Goal: Task Accomplishment & Management: Manage account settings

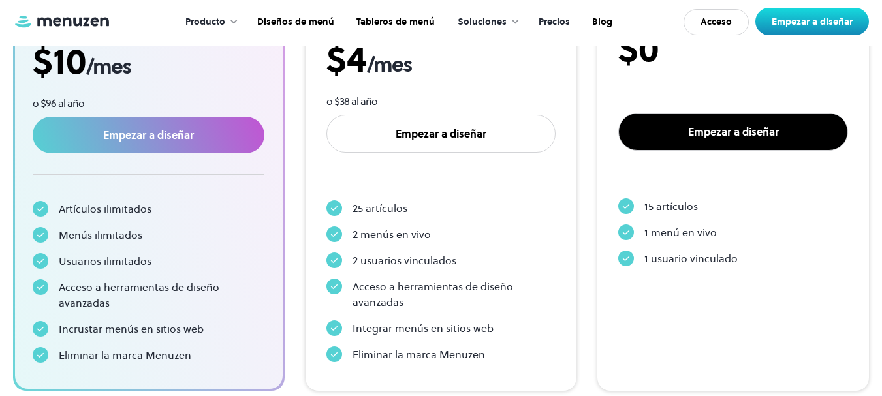
click at [704, 126] on font "Empezar a diseñar" at bounding box center [733, 132] width 91 height 14
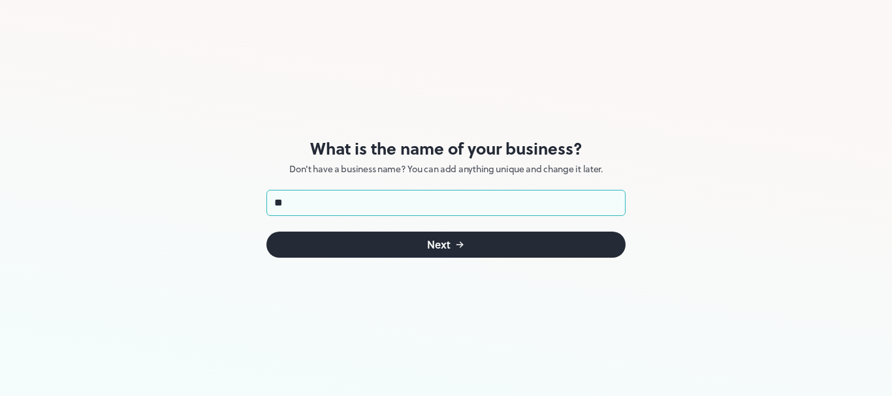
type input "**"
click at [465, 244] on button "Next" at bounding box center [445, 245] width 359 height 26
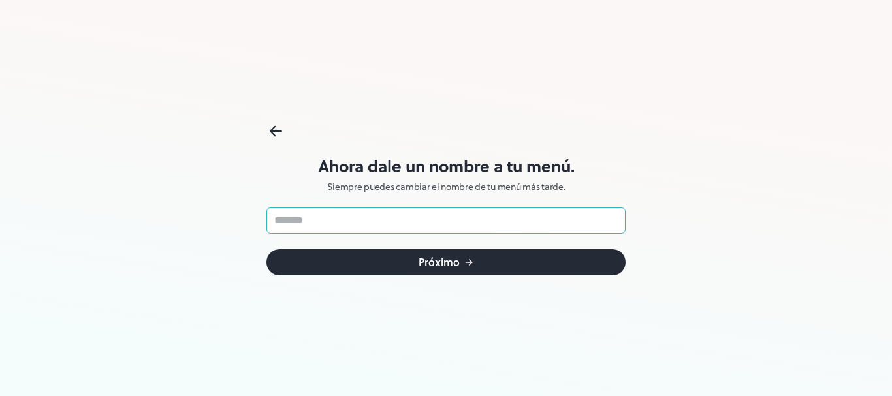
click at [387, 220] on input "text" at bounding box center [445, 221] width 359 height 26
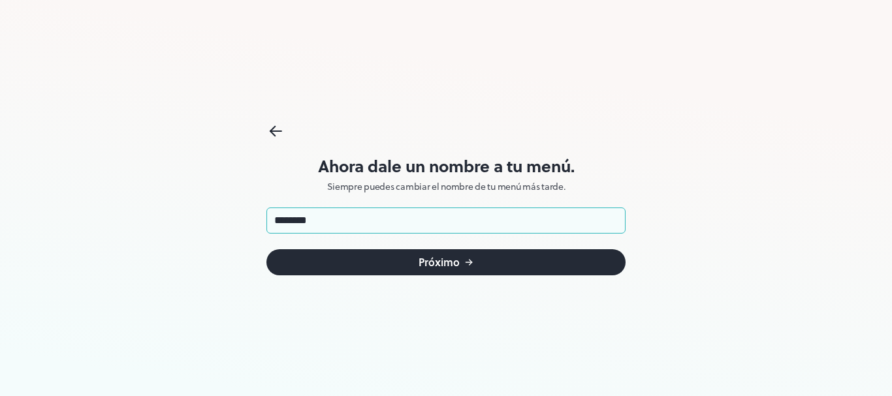
type input "********"
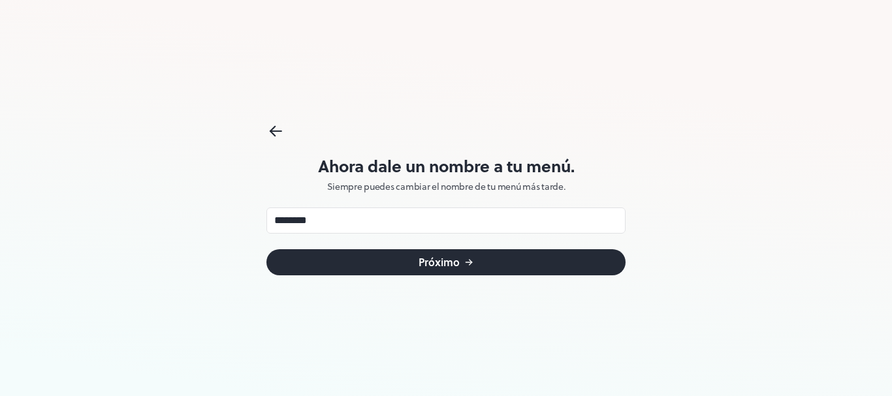
click at [426, 263] on font "Próximo" at bounding box center [438, 262] width 41 height 15
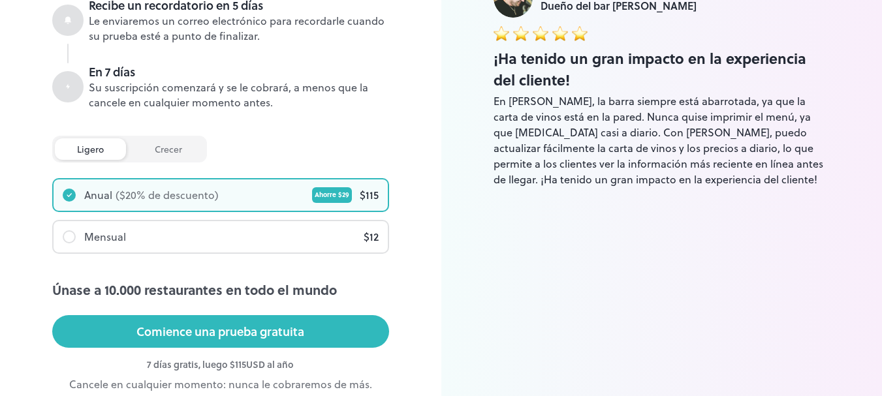
scroll to position [358, 0]
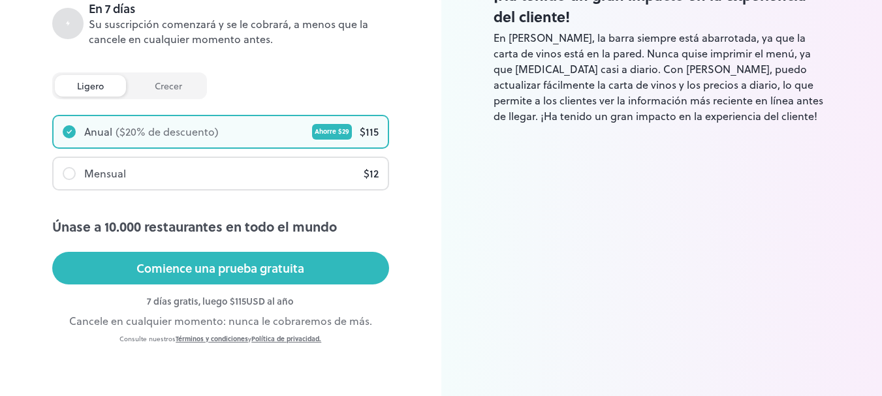
click at [223, 174] on div "Mensual $ 12" at bounding box center [221, 173] width 334 height 31
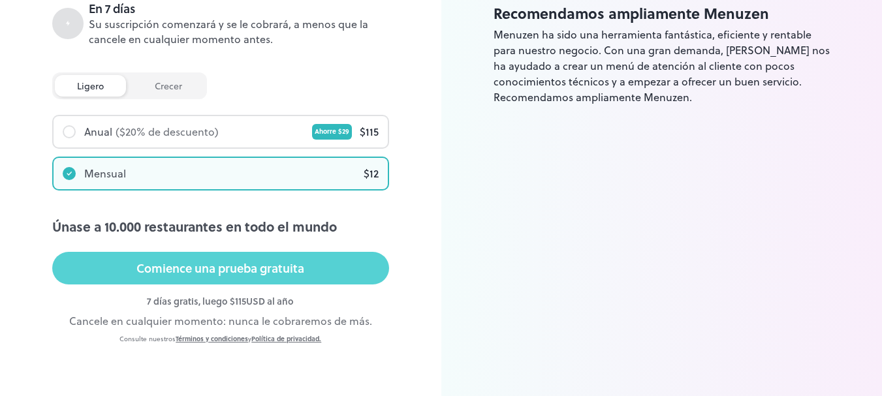
click at [263, 266] on font "Comience una prueba gratuita" at bounding box center [220, 268] width 168 height 18
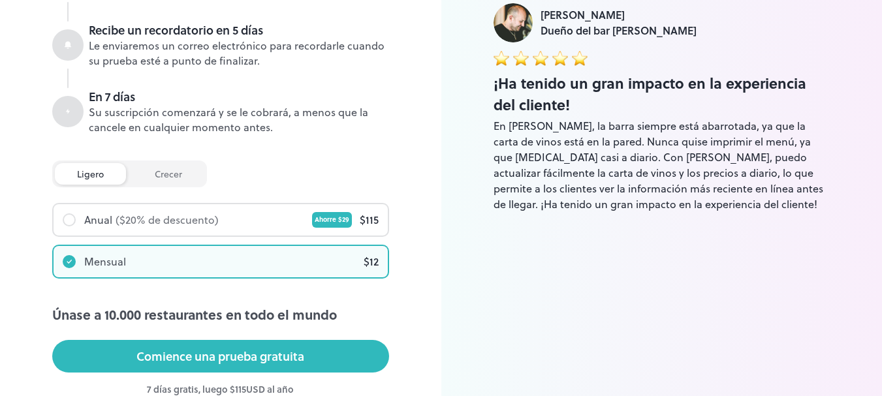
scroll to position [292, 0]
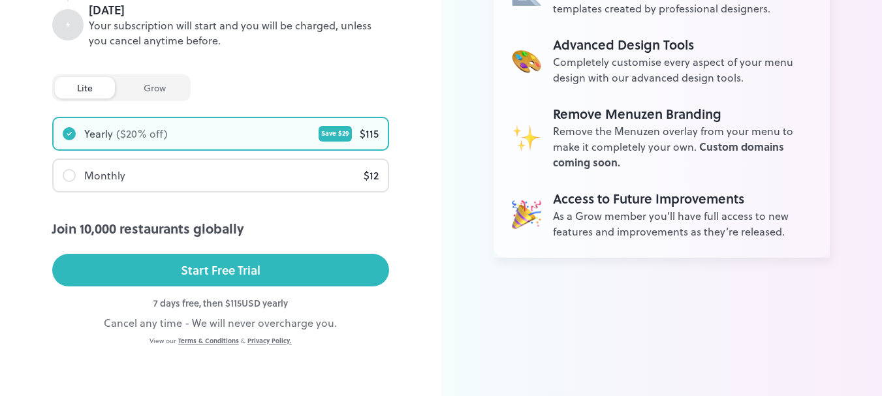
scroll to position [302, 0]
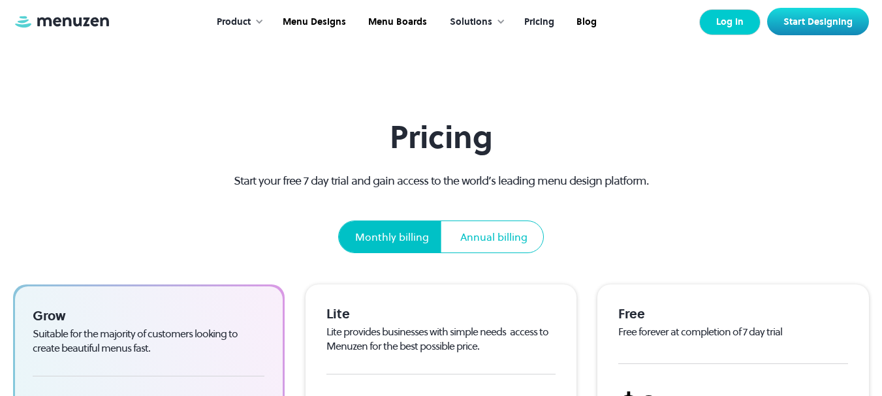
click at [723, 26] on link "Log In" at bounding box center [729, 22] width 61 height 26
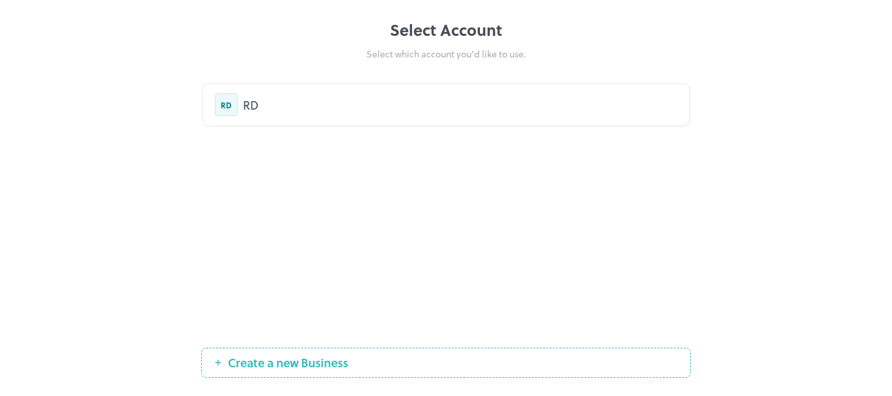
click at [283, 98] on div "RD" at bounding box center [460, 105] width 434 height 18
click at [289, 360] on span "Create a new Business" at bounding box center [287, 362] width 133 height 13
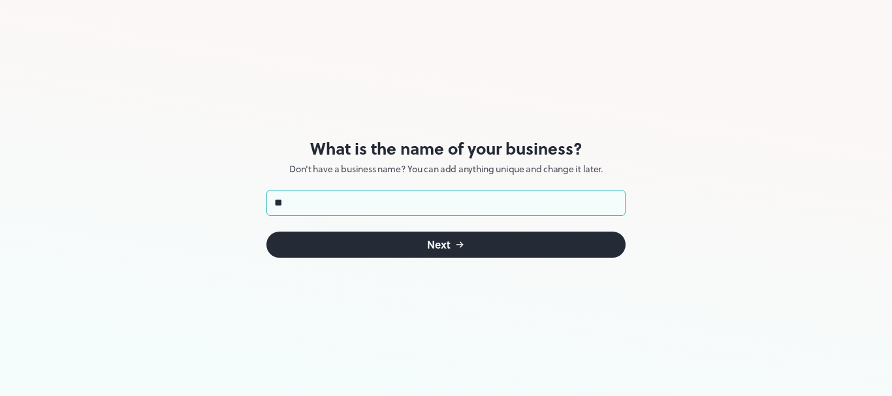
type input "*"
type input "********"
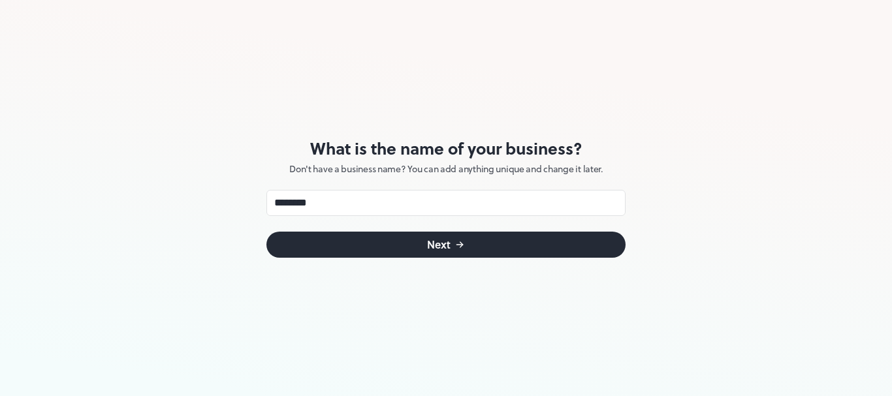
click at [435, 240] on div "Next" at bounding box center [439, 245] width 24 height 10
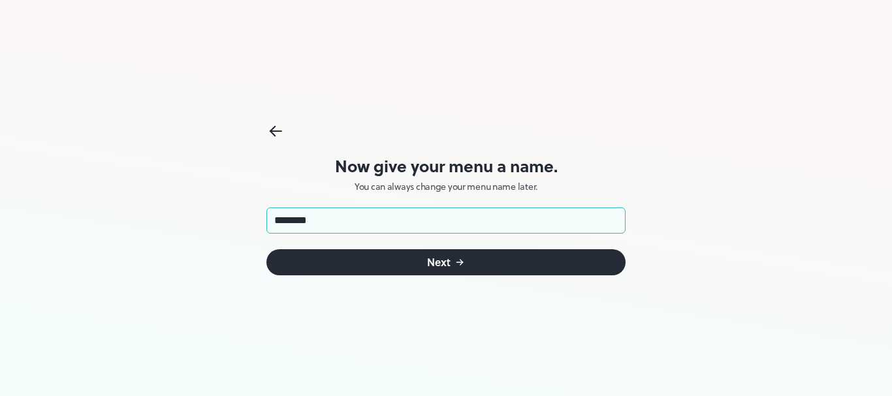
type input "********"
click at [423, 255] on button "Next" at bounding box center [445, 262] width 359 height 26
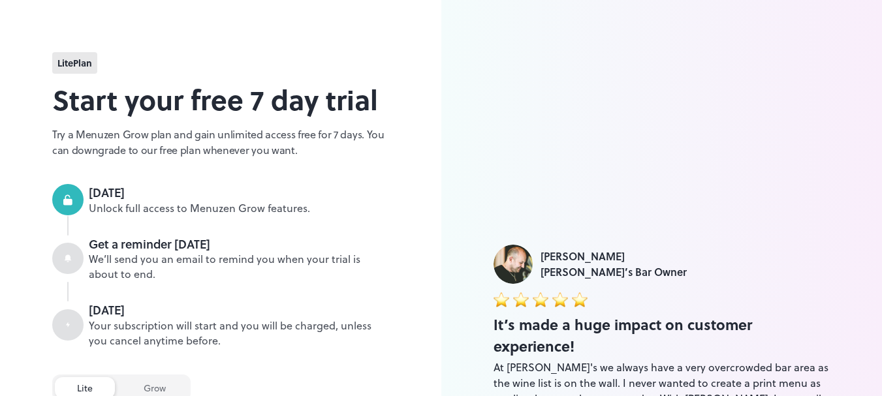
click at [135, 248] on div "Get a reminder in 5 days" at bounding box center [239, 244] width 300 height 17
drag, startPoint x: 172, startPoint y: 104, endPoint x: 92, endPoint y: 82, distance: 83.5
click at [172, 104] on h2 "Start your free 7 day trial" at bounding box center [220, 99] width 337 height 41
click at [71, 63] on span "lite Plan" at bounding box center [74, 63] width 35 height 14
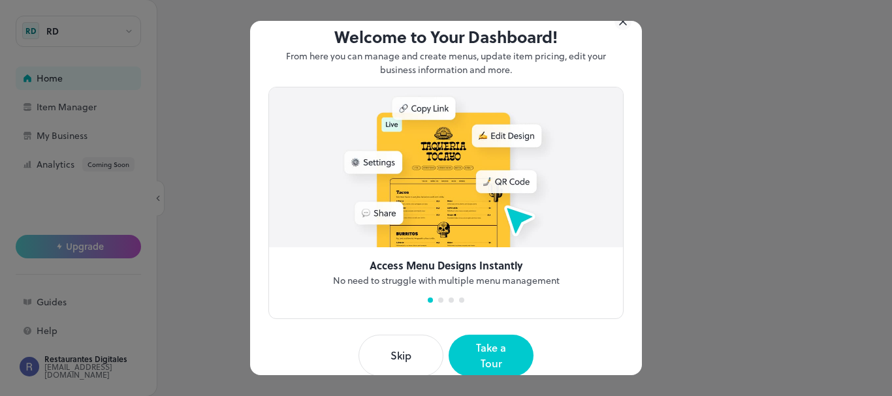
scroll to position [35, 0]
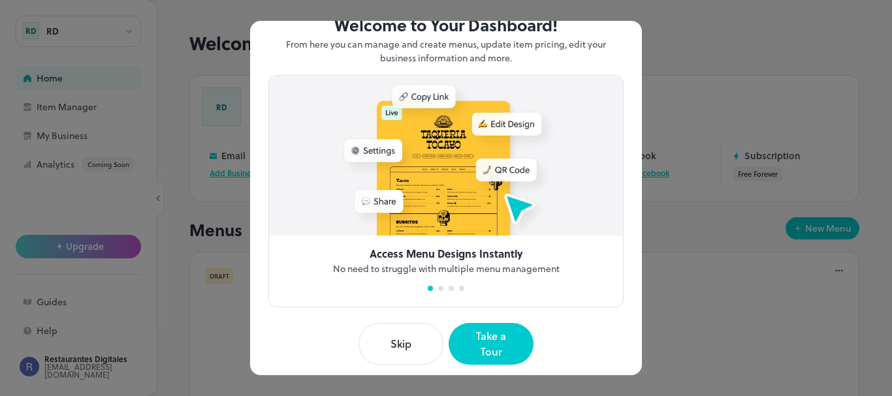
click at [410, 332] on button "Skip" at bounding box center [400, 344] width 85 height 42
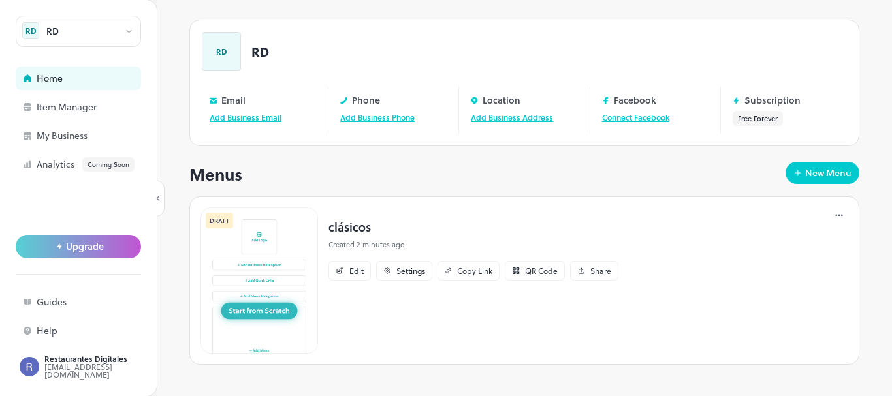
scroll to position [0, 0]
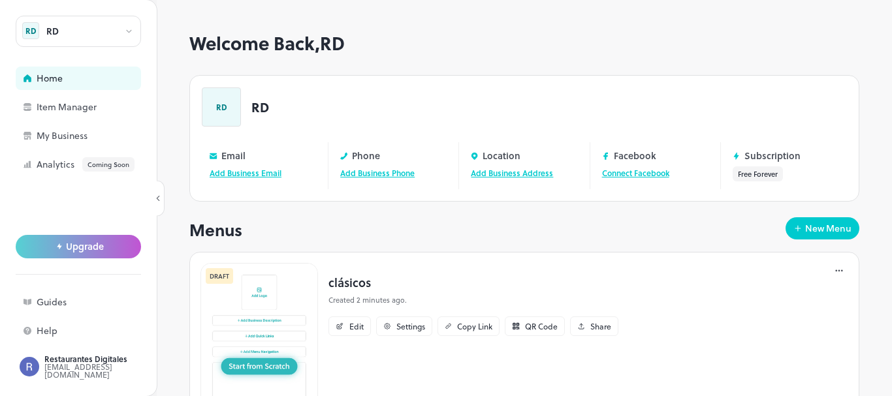
click at [73, 79] on div "Home" at bounding box center [102, 78] width 131 height 9
click at [129, 33] on icon at bounding box center [129, 31] width 10 height 9
click at [84, 56] on div at bounding box center [78, 55] width 125 height 13
click at [63, 134] on div at bounding box center [446, 198] width 892 height 396
click at [63, 136] on div "My Business" at bounding box center [102, 135] width 131 height 9
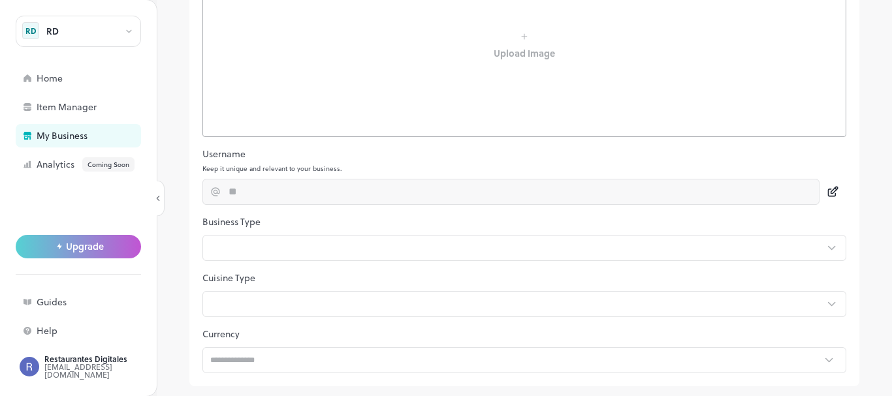
scroll to position [349, 0]
click at [63, 106] on div "Item Manager" at bounding box center [102, 107] width 131 height 9
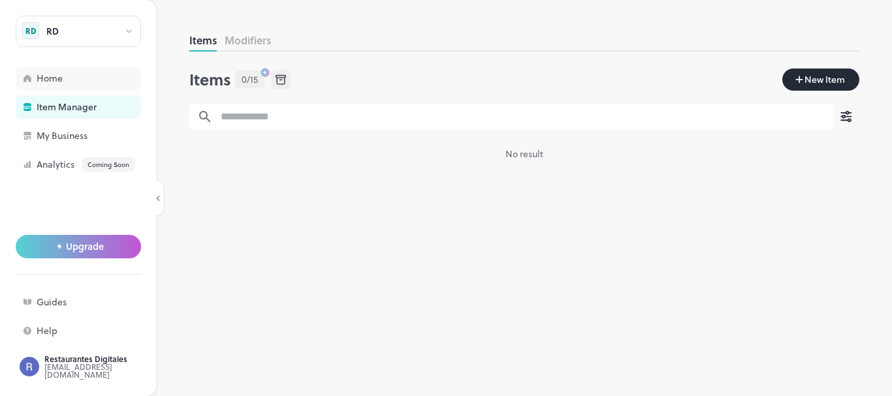
click at [68, 73] on div "Home" at bounding box center [78, 79] width 125 height 24
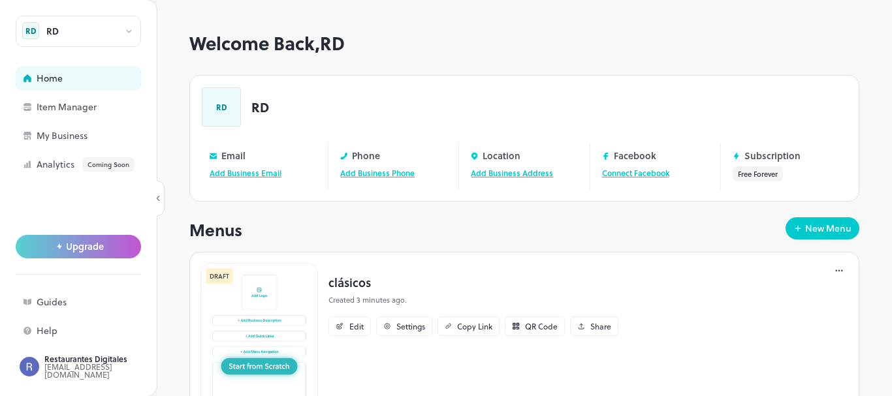
click at [84, 25] on div "RD" at bounding box center [78, 31] width 125 height 31
click at [68, 55] on div at bounding box center [78, 55] width 125 height 13
click at [76, 134] on div at bounding box center [446, 198] width 892 height 396
click at [76, 134] on div "My Business" at bounding box center [102, 135] width 131 height 9
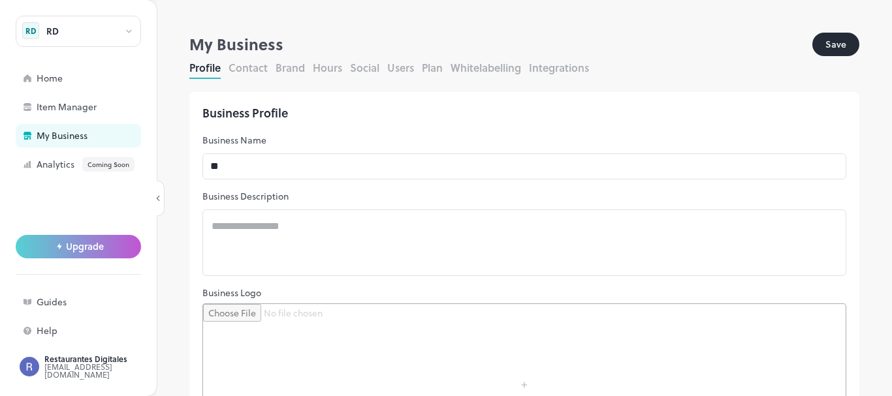
click at [244, 66] on button "Contact" at bounding box center [248, 67] width 39 height 15
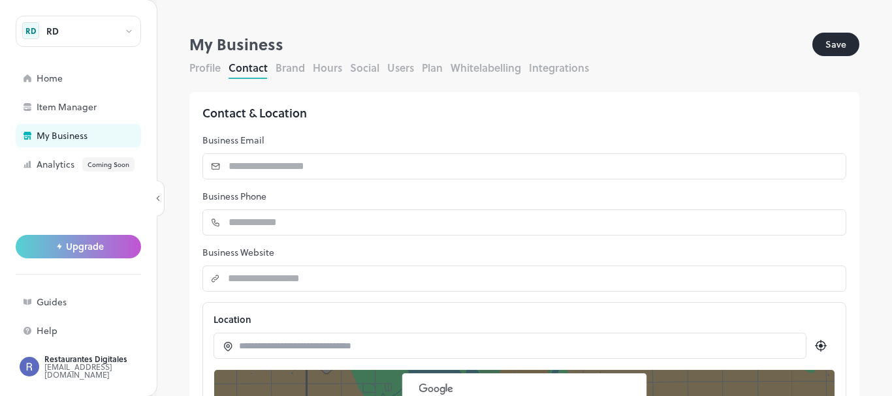
click at [288, 61] on button "Brand" at bounding box center [290, 67] width 29 height 15
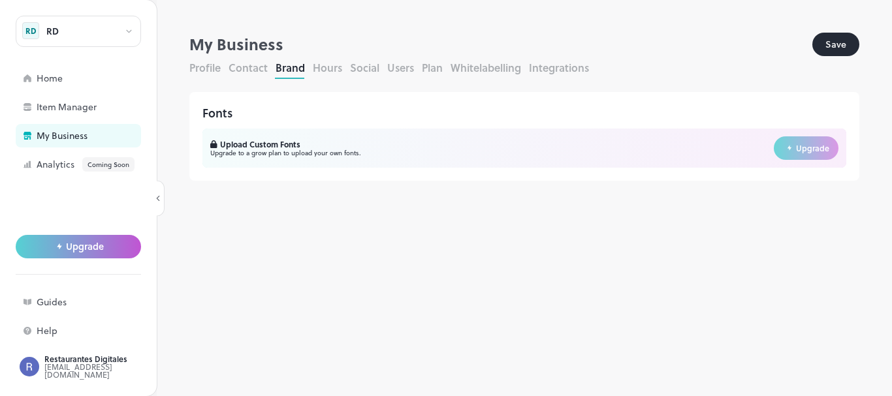
click at [332, 66] on button "Hours" at bounding box center [327, 67] width 29 height 15
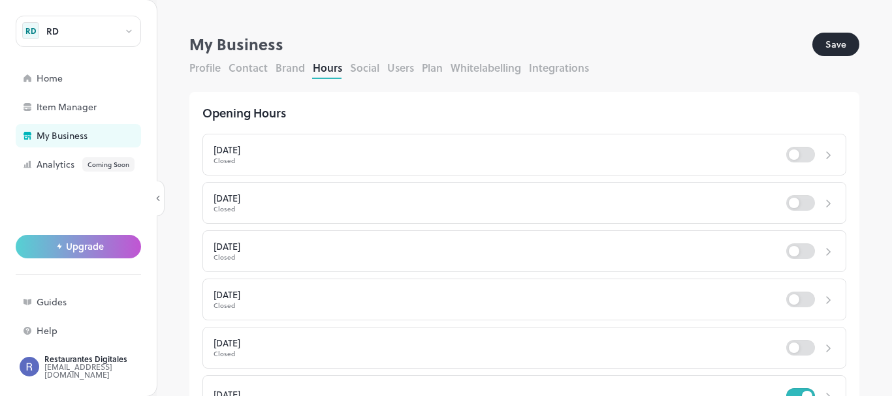
click at [375, 64] on button "Social" at bounding box center [364, 67] width 29 height 15
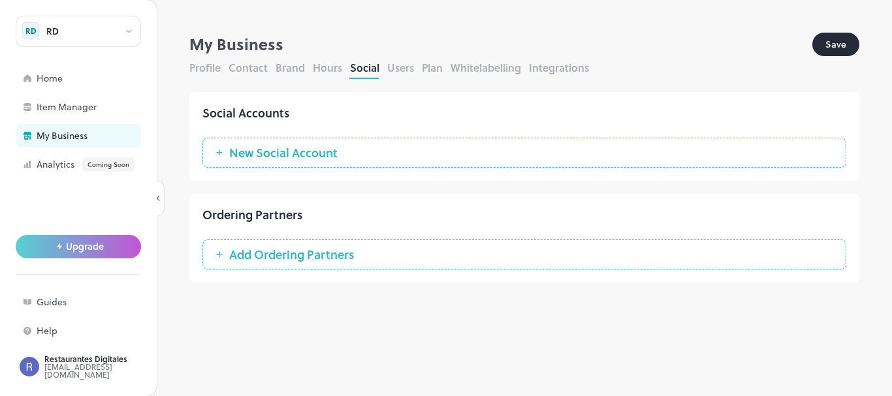
click at [403, 66] on button "Users" at bounding box center [400, 67] width 27 height 15
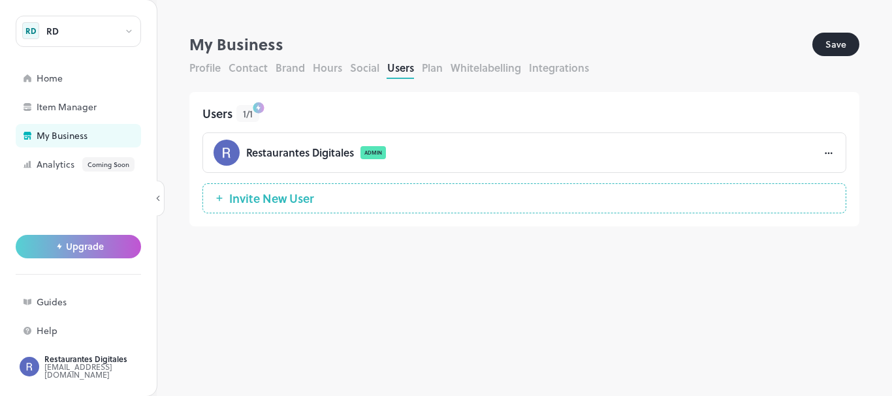
click at [300, 199] on span "Invite New User" at bounding box center [272, 198] width 98 height 13
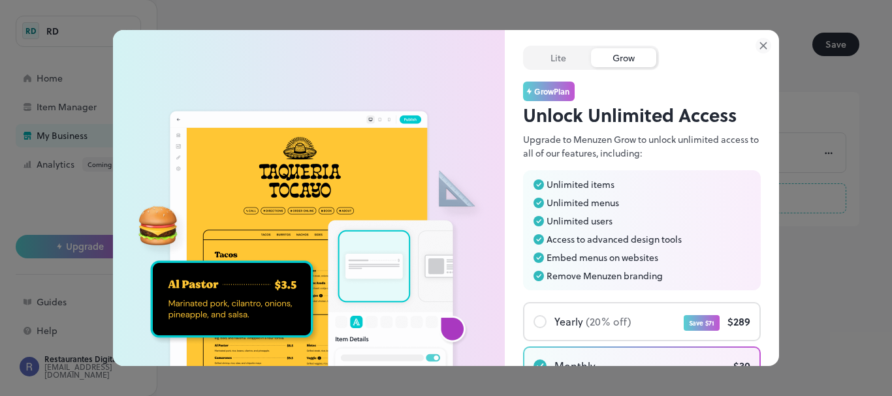
click at [765, 44] on icon at bounding box center [763, 46] width 16 height 16
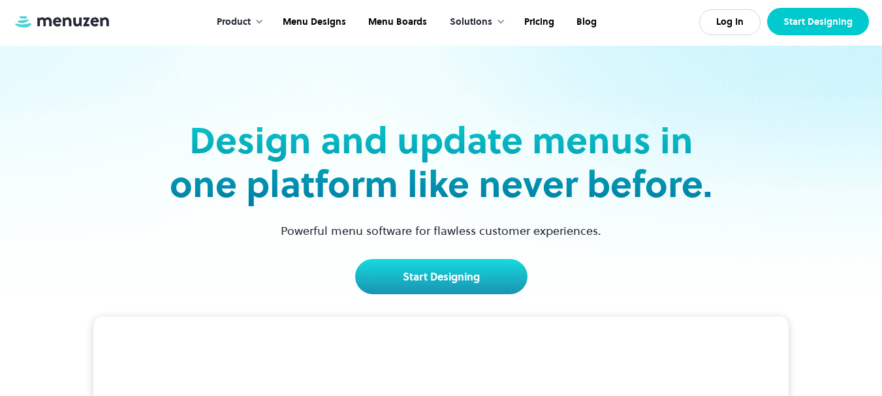
click at [806, 18] on link "Start Designing" at bounding box center [818, 21] width 102 height 27
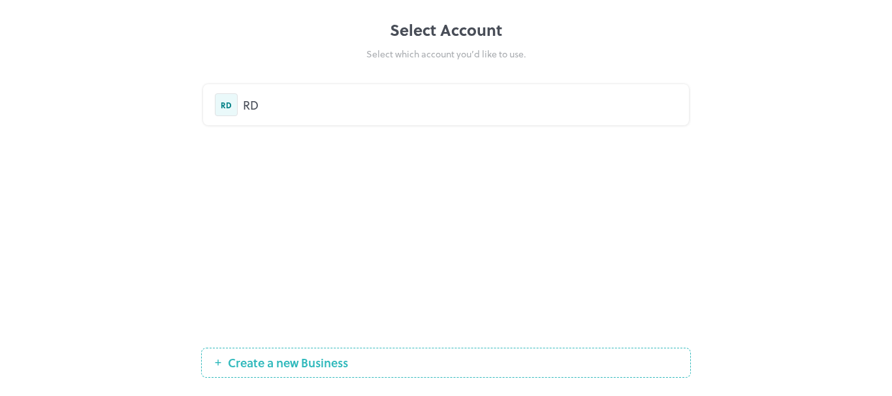
click at [352, 360] on span "Create a new Business" at bounding box center [287, 362] width 133 height 13
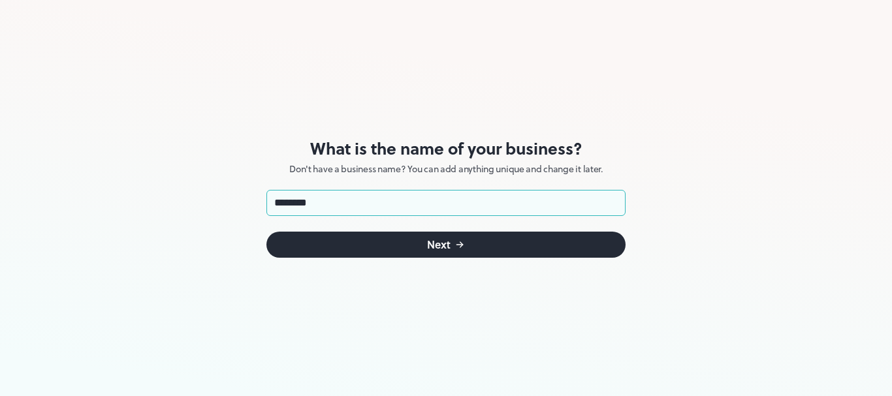
type input "********"
click at [348, 247] on button "Next" at bounding box center [445, 245] width 359 height 26
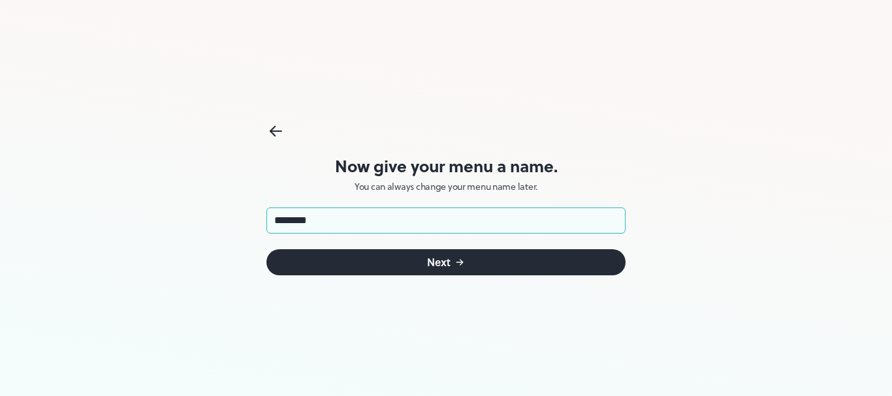
click at [278, 221] on input "********" at bounding box center [445, 221] width 359 height 26
type input "********"
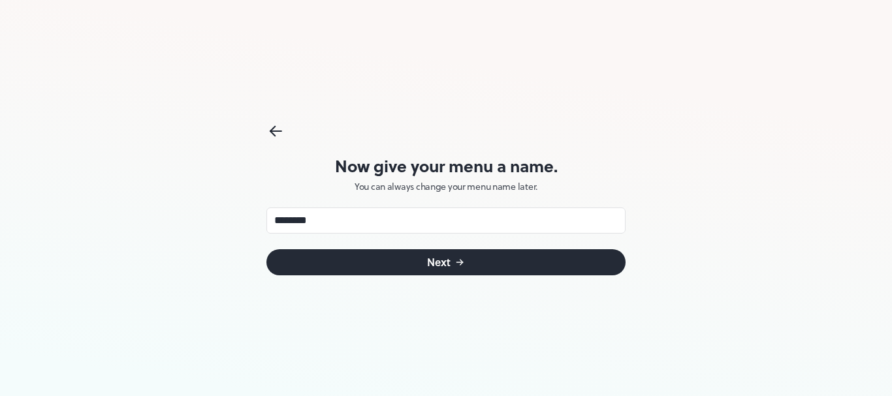
click at [417, 261] on button "Next" at bounding box center [445, 262] width 359 height 26
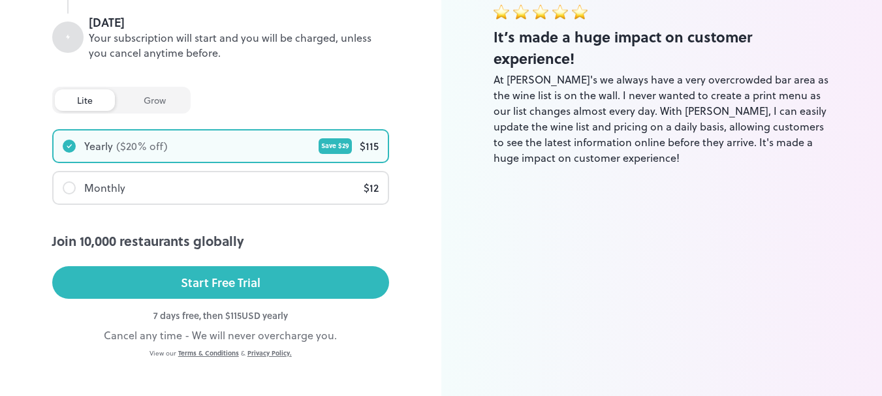
scroll to position [302, 0]
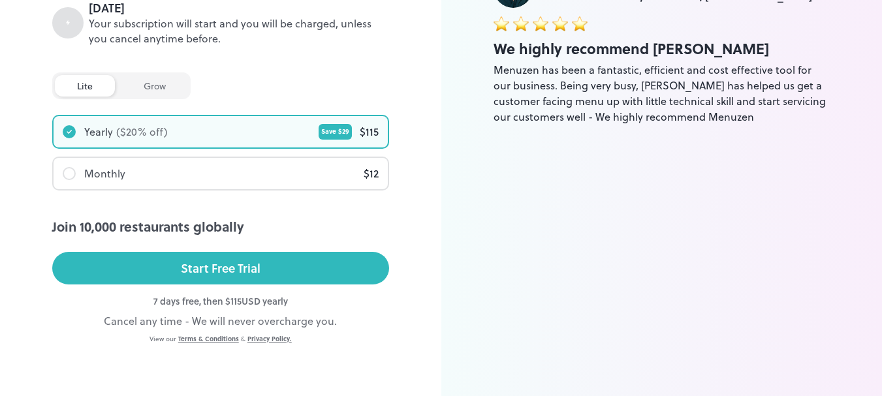
click at [328, 174] on div "Monthly $ 12" at bounding box center [221, 173] width 334 height 31
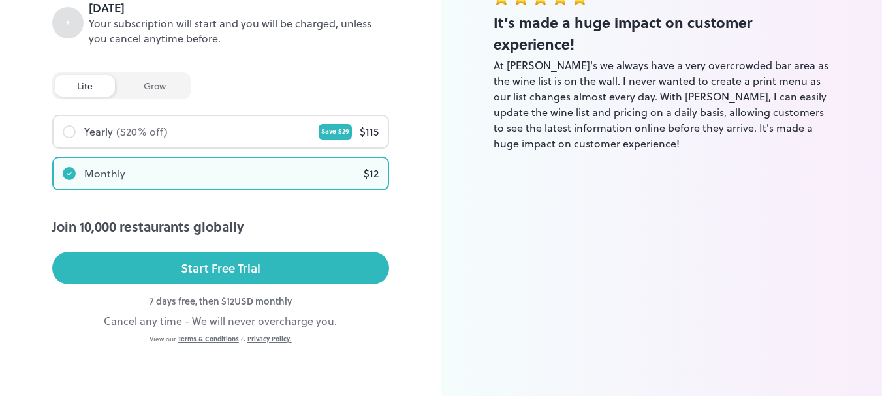
click at [172, 85] on div "grow" at bounding box center [154, 86] width 67 height 22
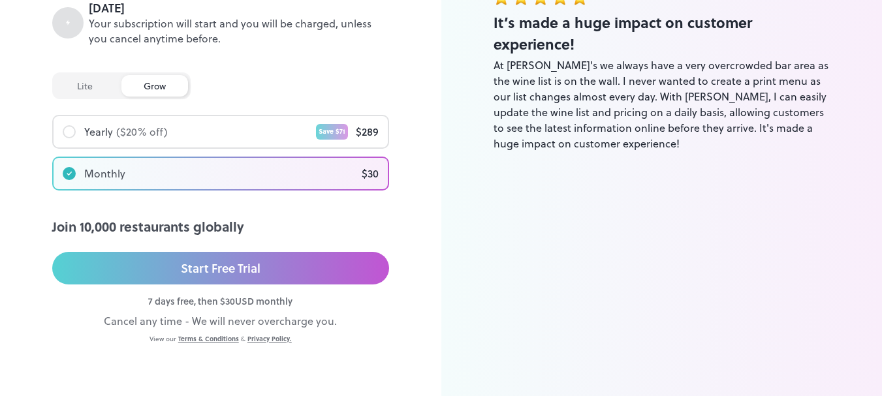
click at [99, 85] on div "lite" at bounding box center [85, 86] width 60 height 22
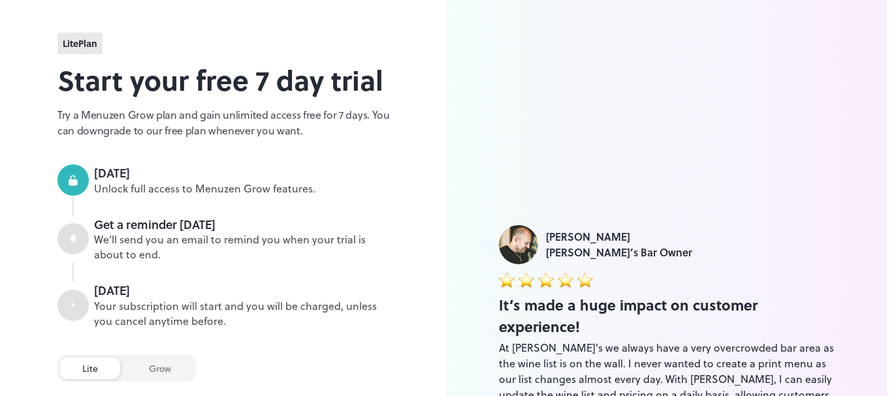
scroll to position [0, 0]
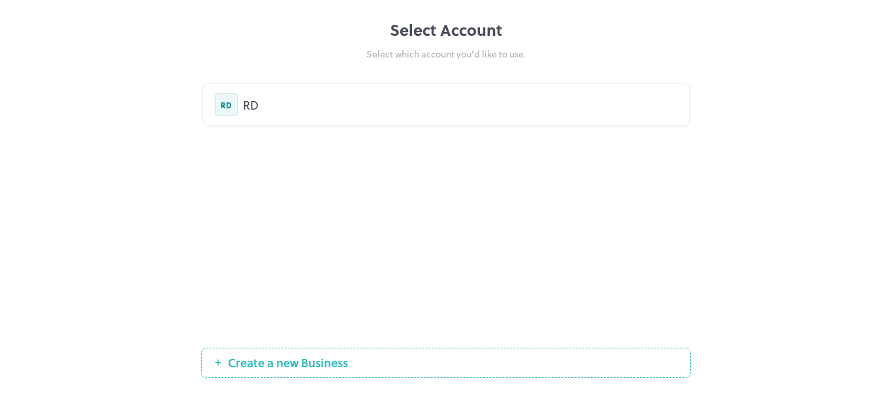
click at [356, 95] on div "RD RD" at bounding box center [446, 104] width 462 height 23
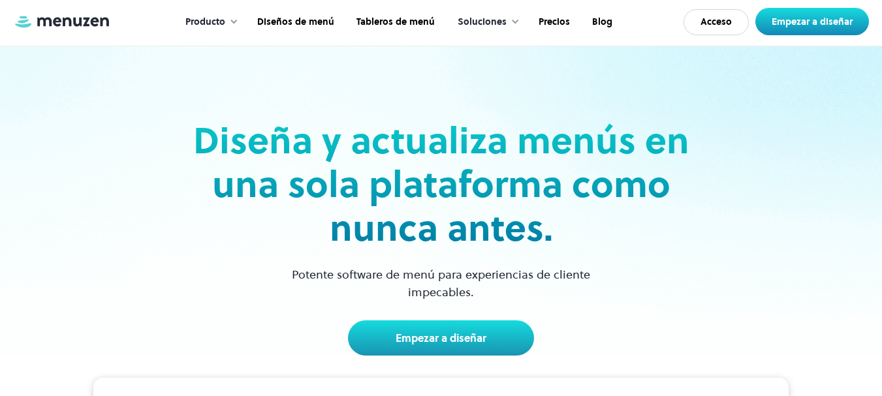
click at [625, 87] on div "Diseña y actualiza menús en una sola plataforma como nunca antes. Potente softw…" at bounding box center [441, 201] width 849 height 310
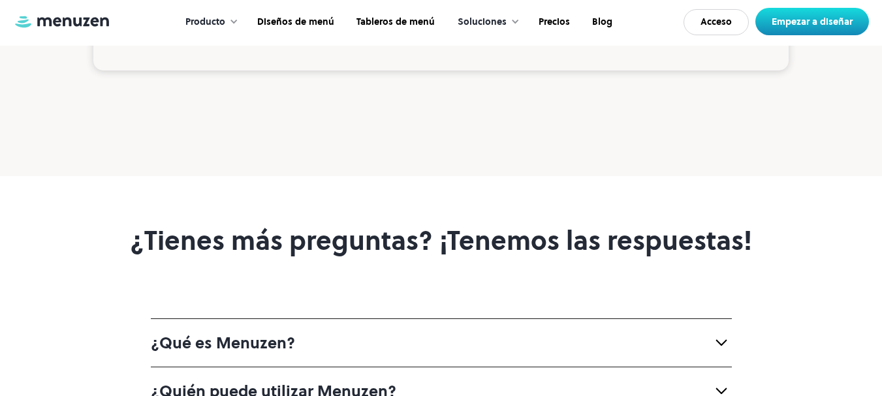
scroll to position [4897, 0]
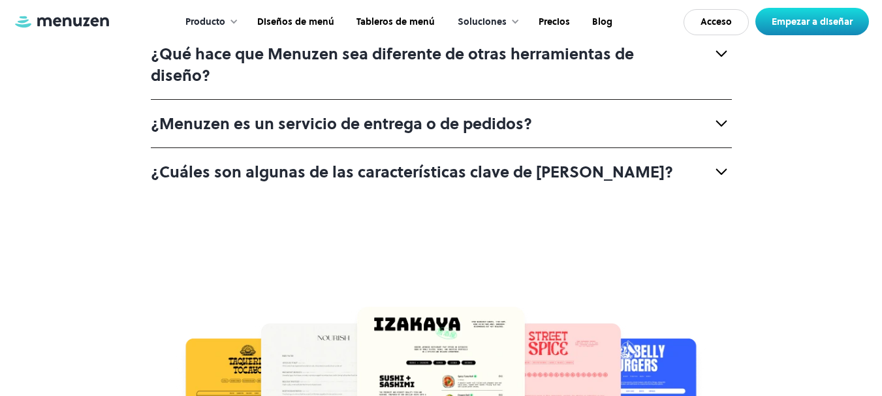
scroll to position [5484, 0]
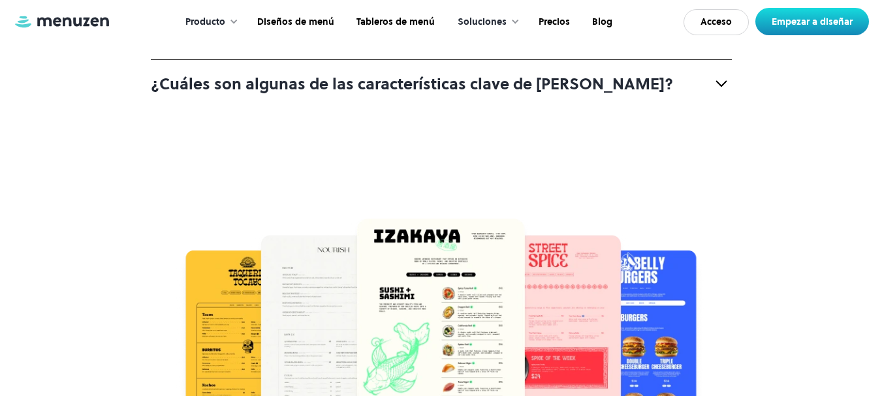
scroll to position [5745, 0]
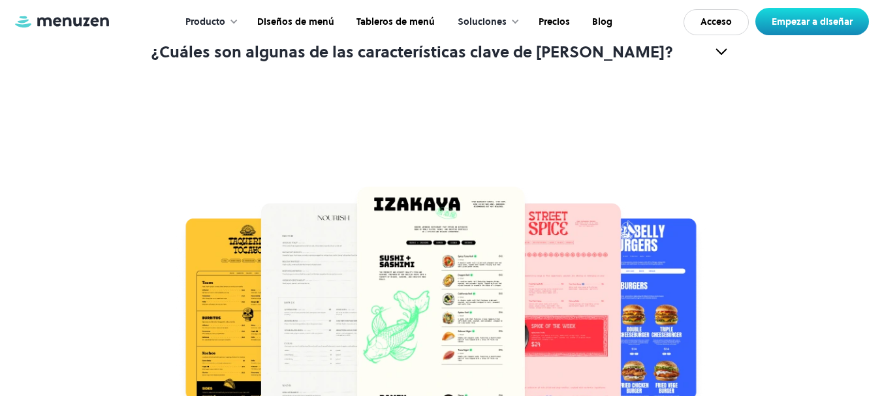
scroll to position [5811, 0]
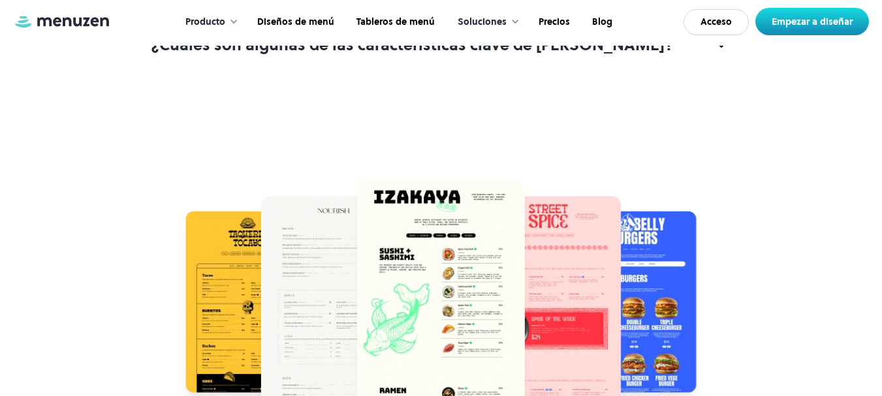
scroll to position [6006, 0]
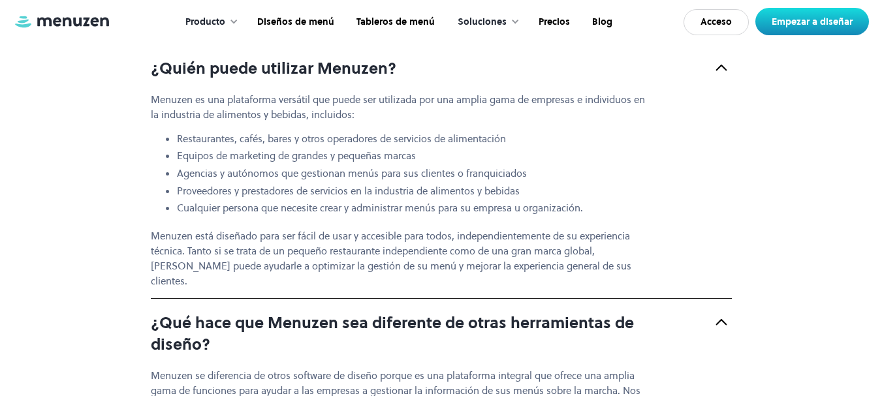
scroll to position [5158, 0]
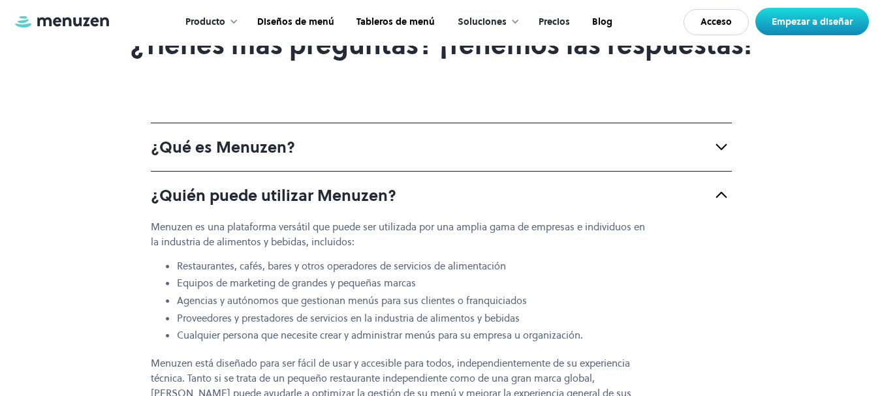
click at [556, 17] on font "Precios" at bounding box center [554, 21] width 31 height 13
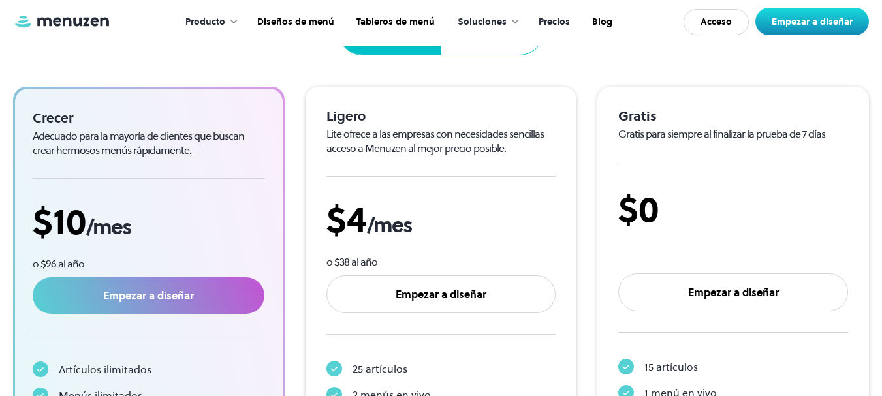
scroll to position [326, 0]
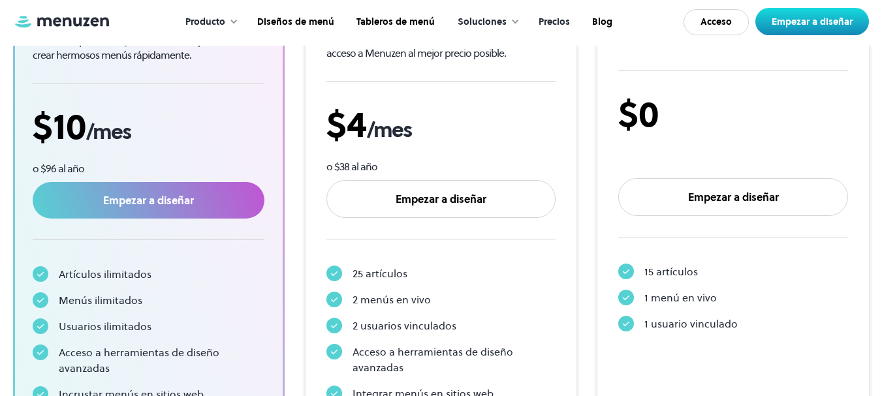
click at [584, 157] on div "Crecer Adecuado para la mayoría de clientes que buscan crear hermosos menús ráp…" at bounding box center [441, 224] width 856 height 465
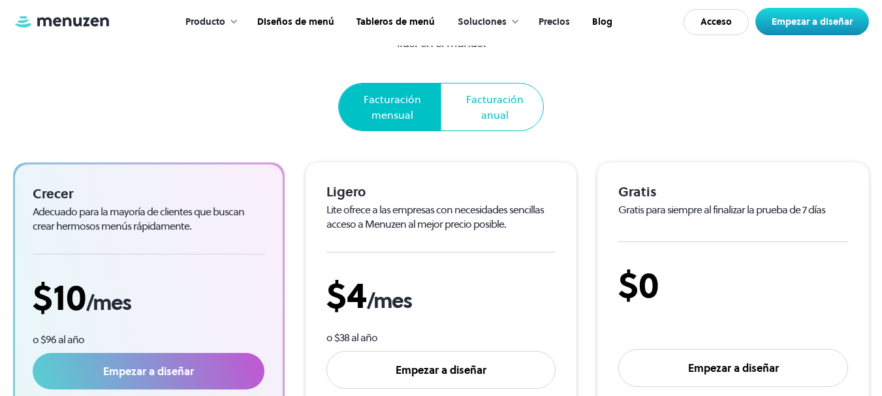
scroll to position [131, 0]
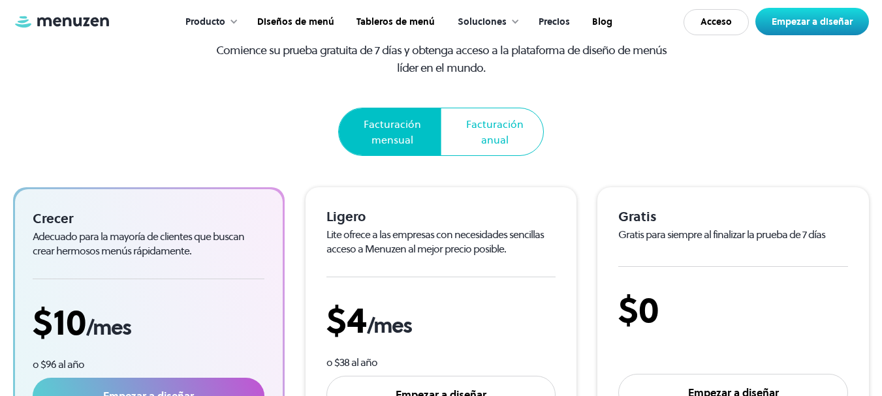
click at [616, 146] on div "Precios Comience su prueba gratuita de 7 días y obtenga acceso a la plataforma …" at bounding box center [441, 72] width 462 height 168
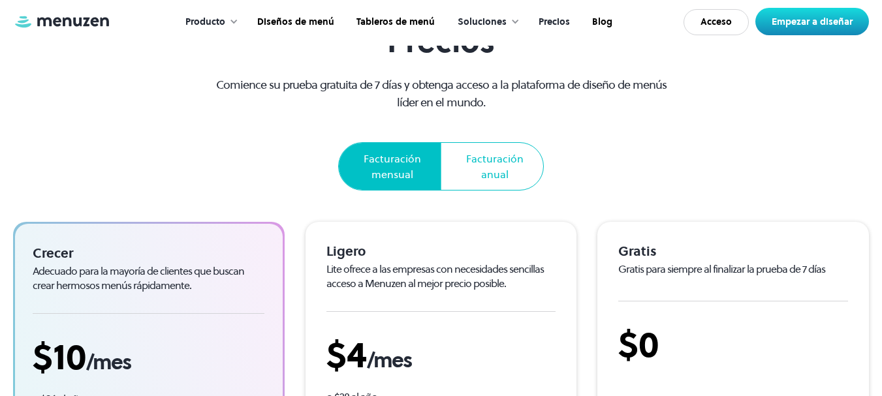
scroll to position [65, 0]
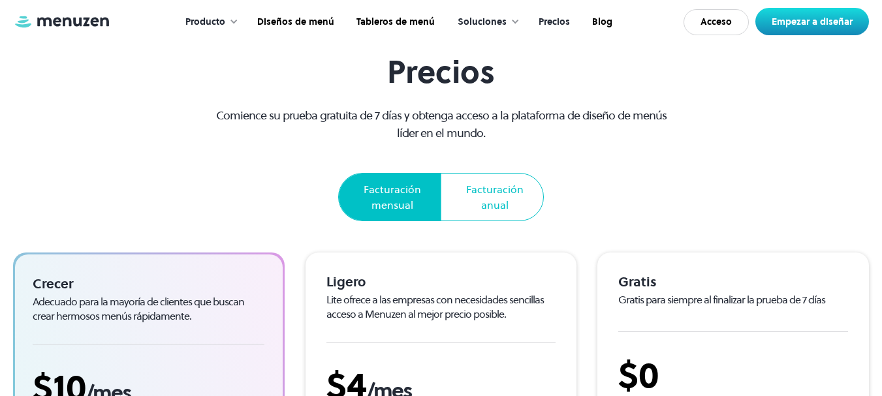
click at [498, 195] on font "Facturación anual" at bounding box center [494, 197] width 57 height 30
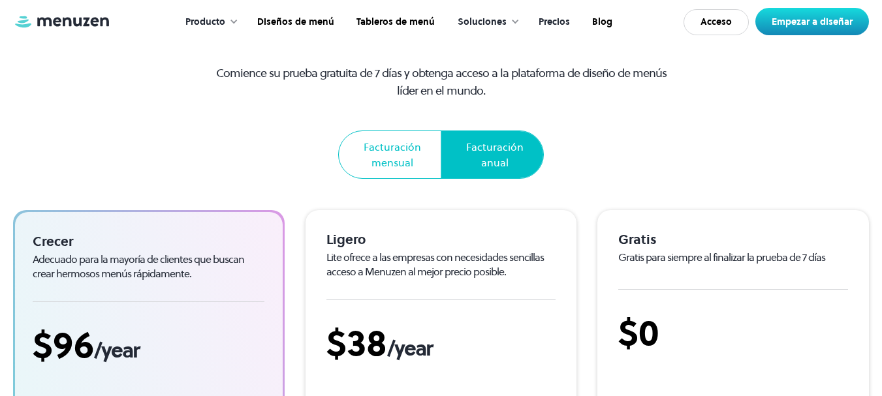
scroll to position [131, 0]
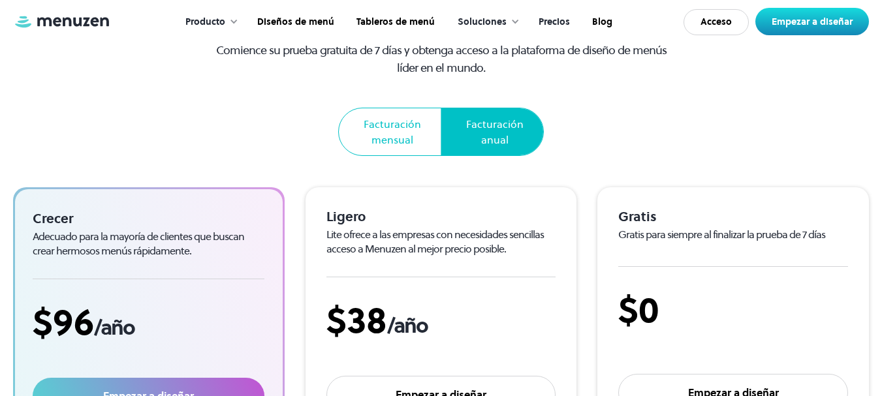
click at [400, 123] on font "Facturación mensual" at bounding box center [392, 132] width 57 height 30
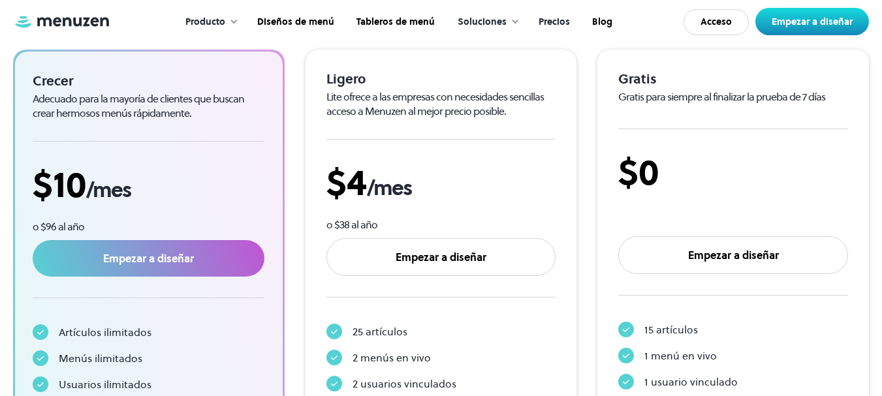
scroll to position [196, 0]
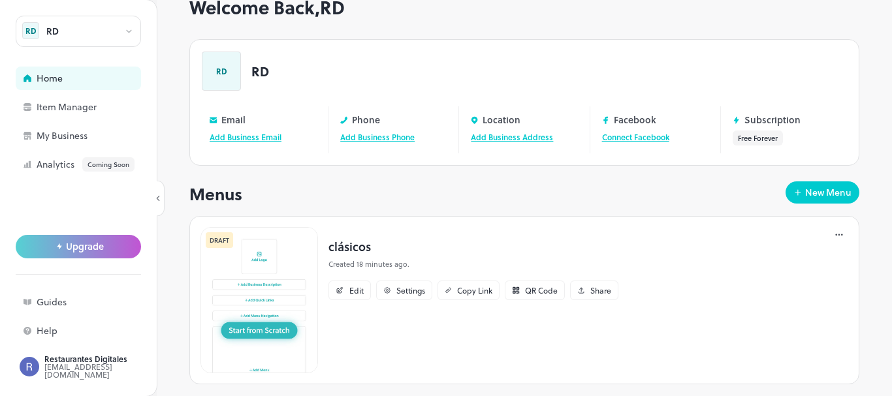
scroll to position [55, 0]
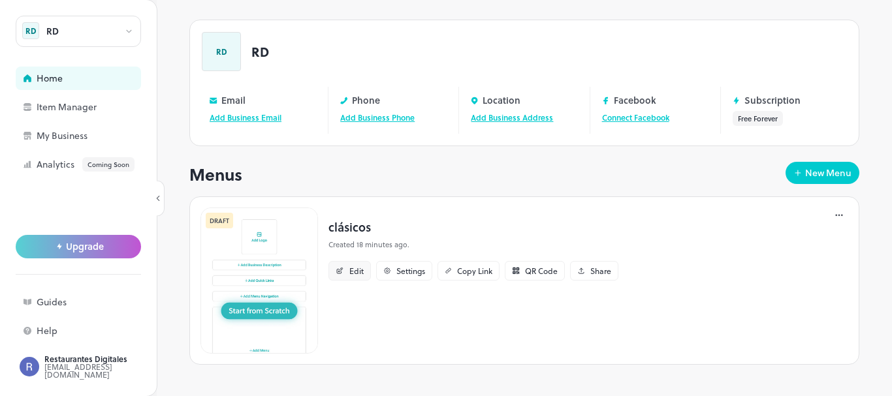
click at [347, 269] on div "Edit" at bounding box center [349, 271] width 42 height 20
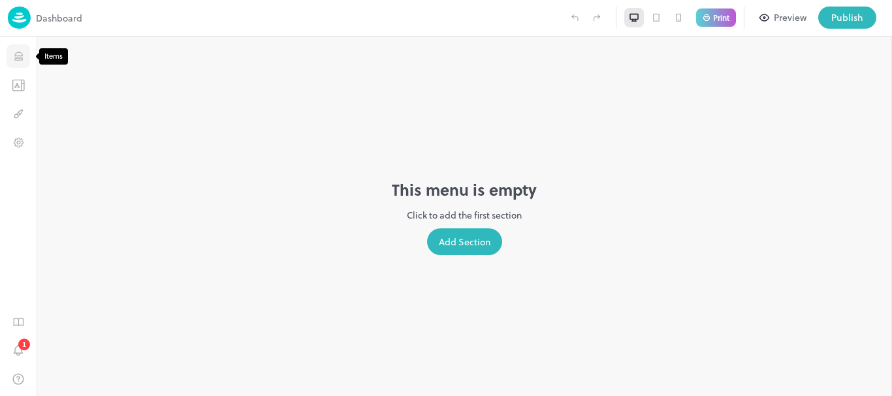
click at [22, 51] on icon "Items" at bounding box center [18, 56] width 12 height 12
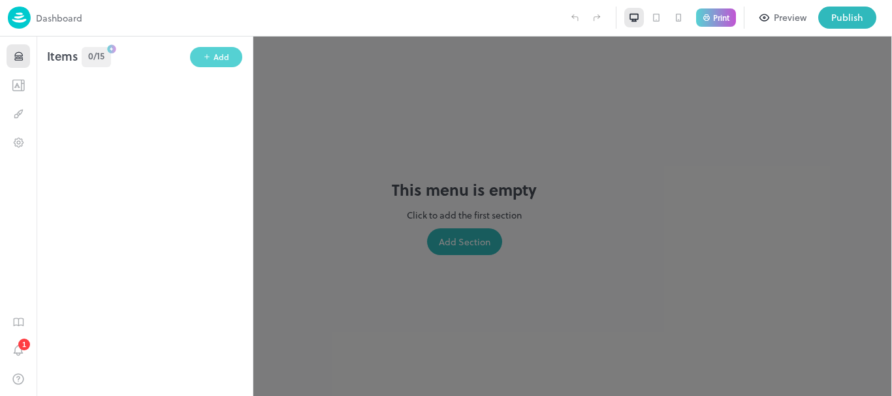
click at [216, 61] on div "Add" at bounding box center [221, 57] width 16 height 12
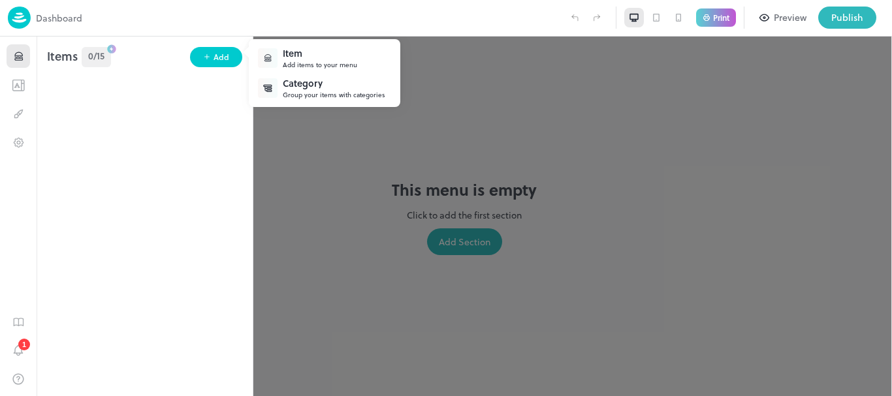
click at [318, 55] on div "Item" at bounding box center [320, 53] width 74 height 14
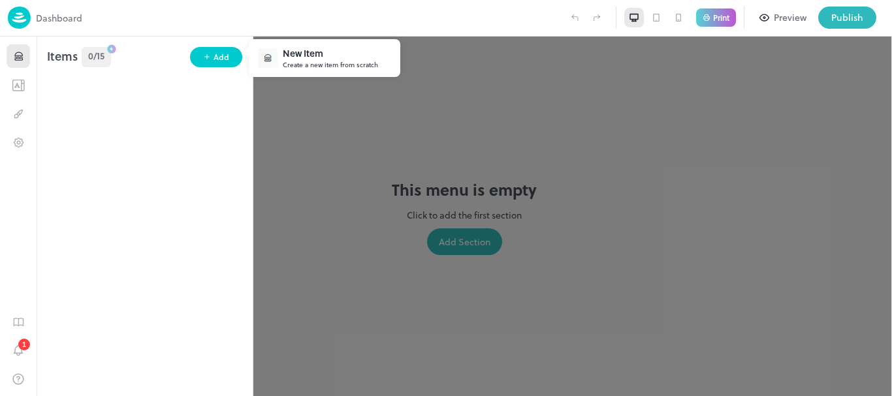
click at [306, 57] on div "New Item" at bounding box center [330, 53] width 95 height 14
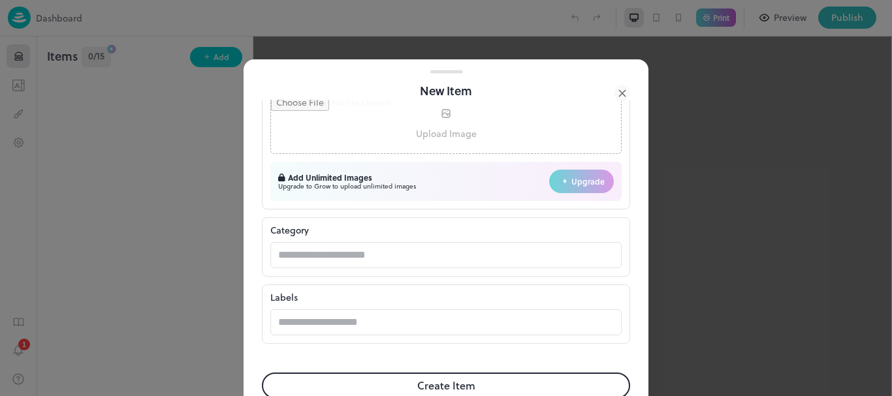
scroll to position [405, 0]
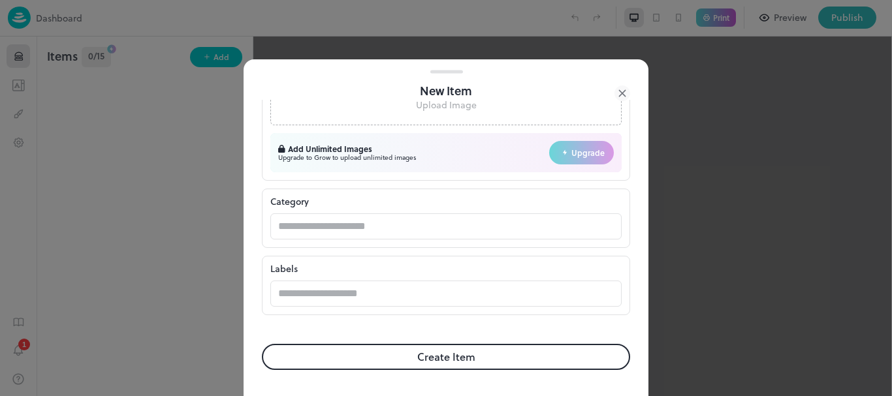
click at [622, 91] on icon at bounding box center [622, 94] width 16 height 16
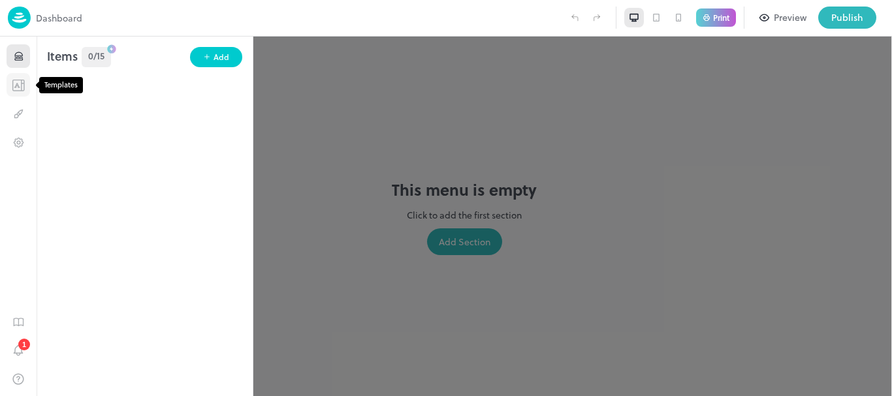
click at [20, 86] on icon "Templates" at bounding box center [18, 85] width 13 height 12
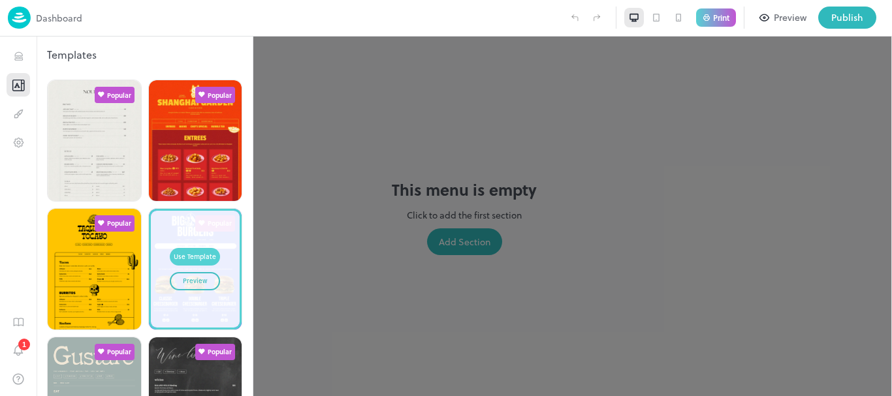
click at [194, 252] on div "Use Template" at bounding box center [195, 257] width 42 height 10
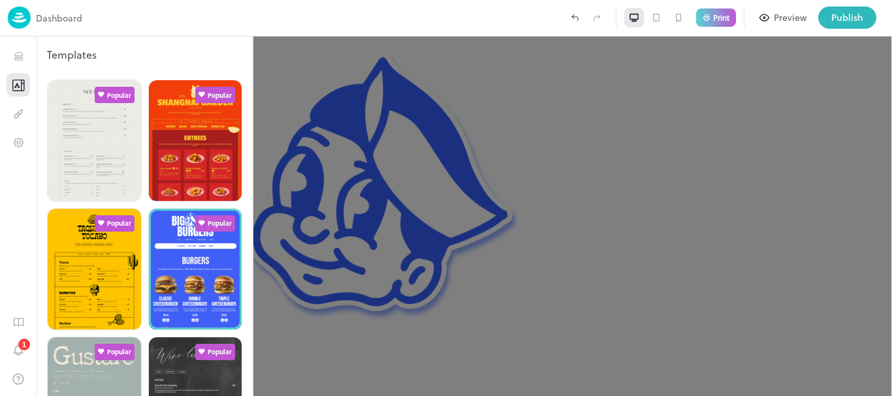
click at [503, 259] on div at bounding box center [446, 198] width 892 height 396
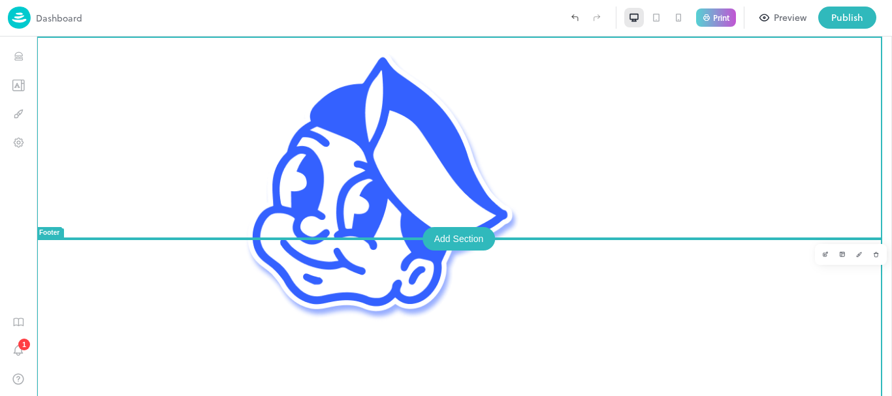
click at [456, 237] on div "Add Section" at bounding box center [458, 239] width 73 height 24
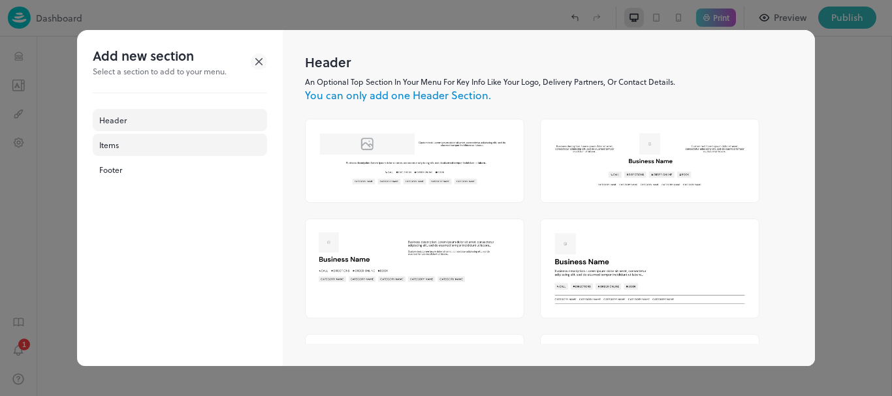
click at [116, 141] on div "Items" at bounding box center [180, 145] width 174 height 22
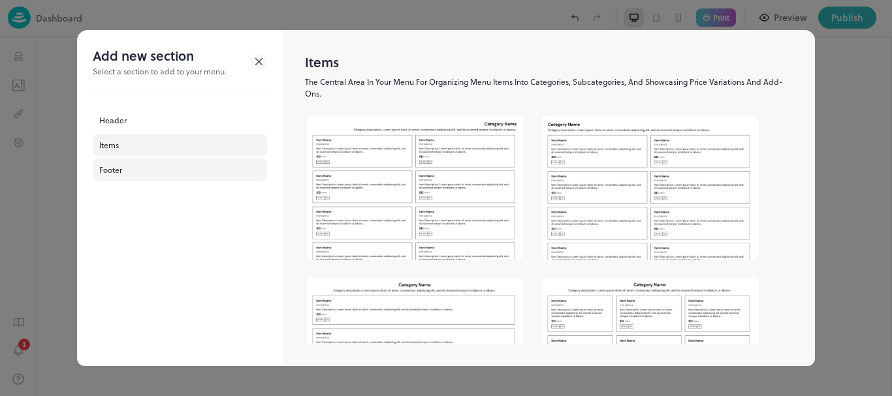
click at [133, 169] on div "Footer" at bounding box center [180, 170] width 174 height 22
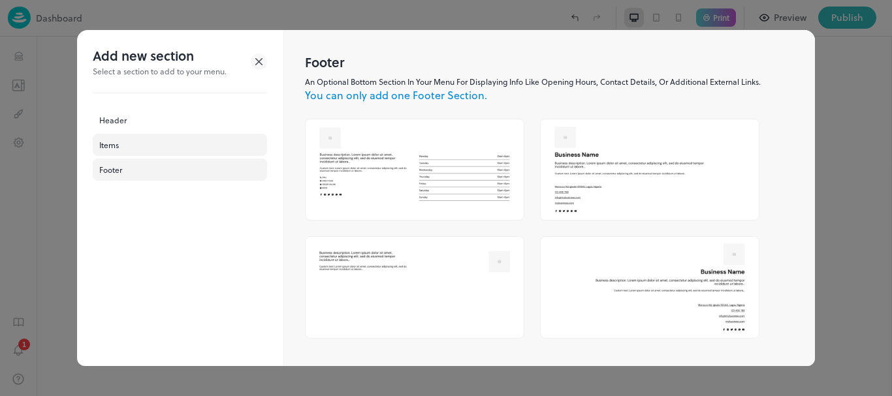
click at [138, 144] on div "Items" at bounding box center [180, 145] width 174 height 22
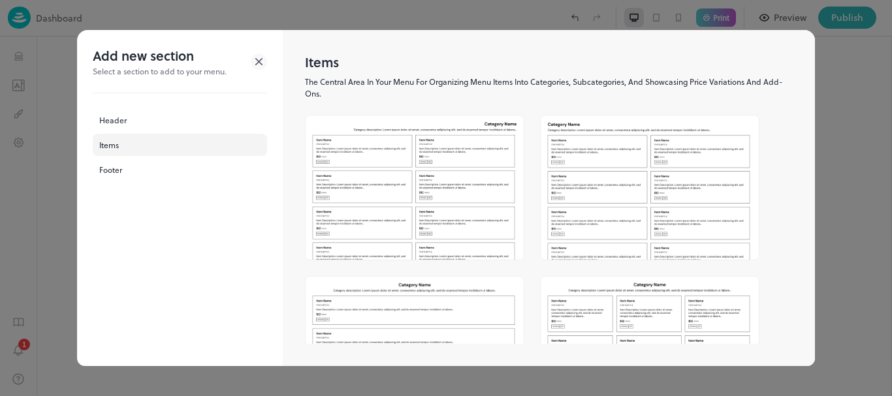
scroll to position [65, 0]
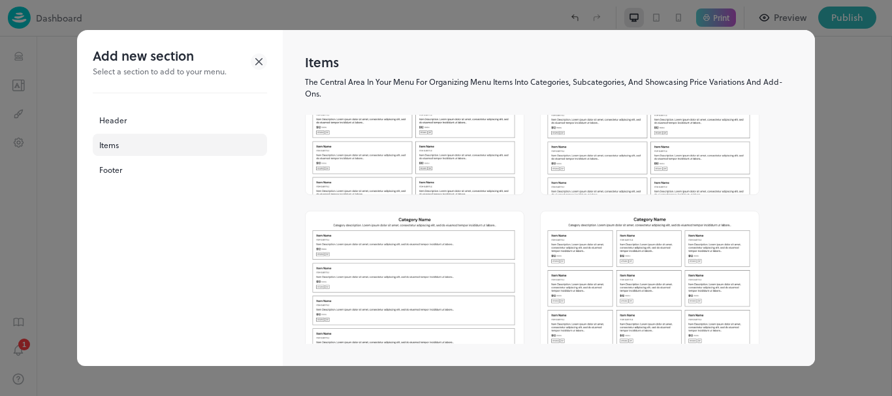
click at [421, 257] on img at bounding box center [415, 284] width 218 height 144
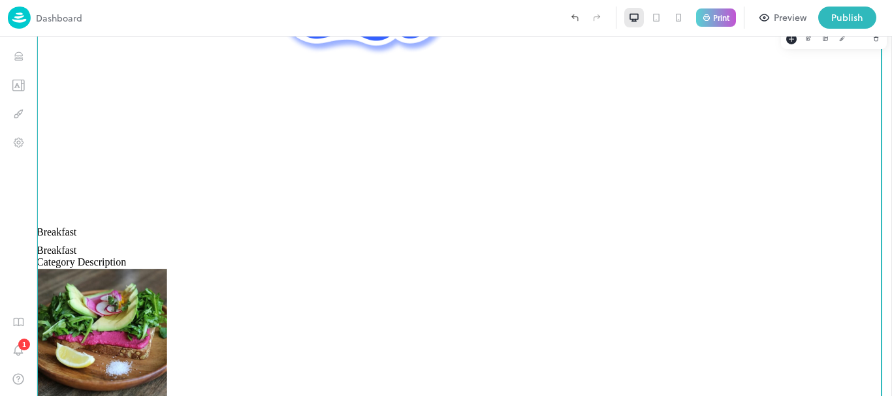
scroll to position [65, 0]
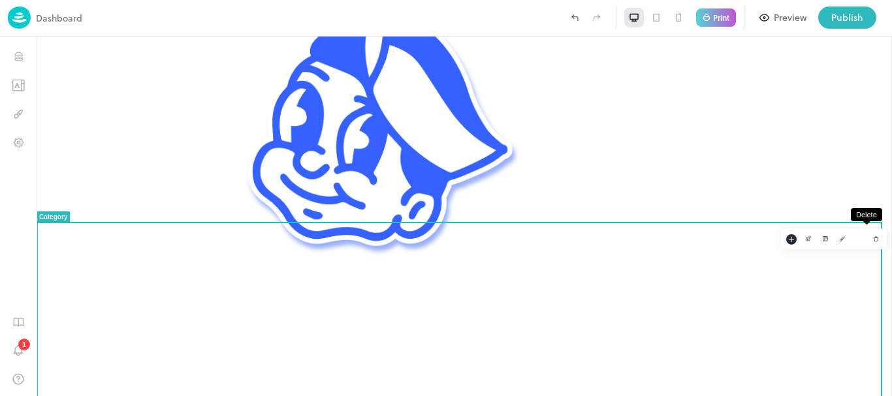
click at [873, 238] on icon "Delete" at bounding box center [876, 239] width 7 height 7
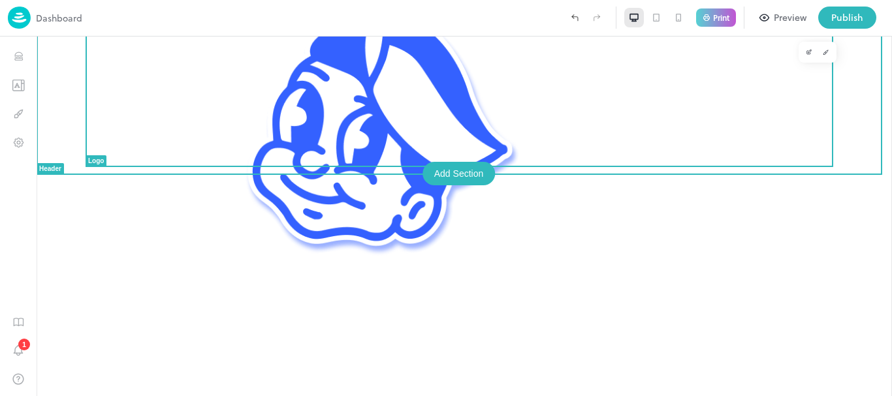
click at [454, 175] on div "Add Section" at bounding box center [458, 174] width 73 height 24
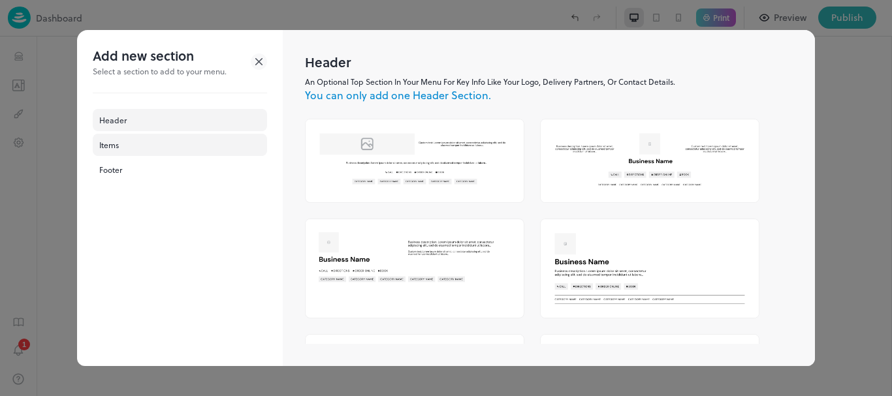
click at [151, 140] on div "Items" at bounding box center [180, 145] width 174 height 22
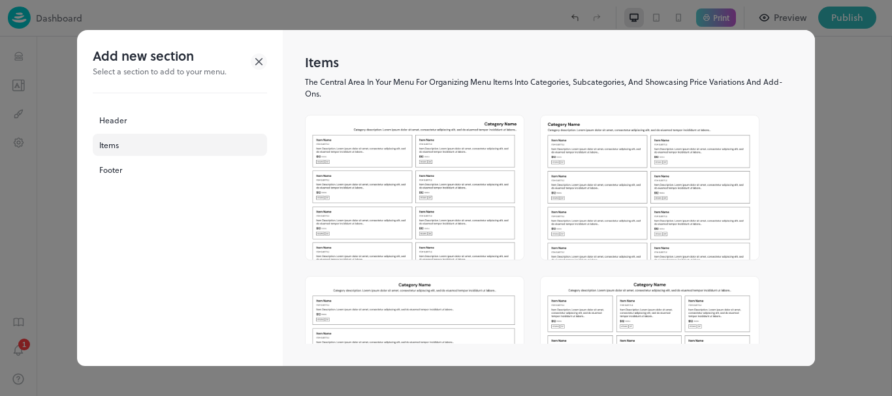
click at [441, 159] on img at bounding box center [415, 188] width 218 height 144
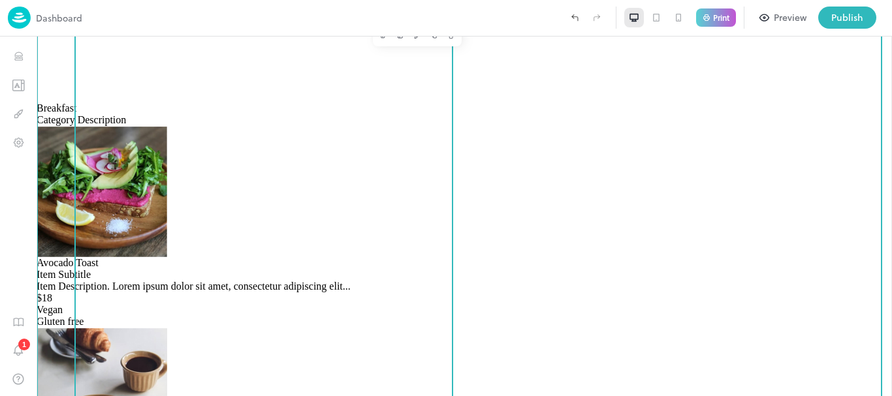
scroll to position [392, 0]
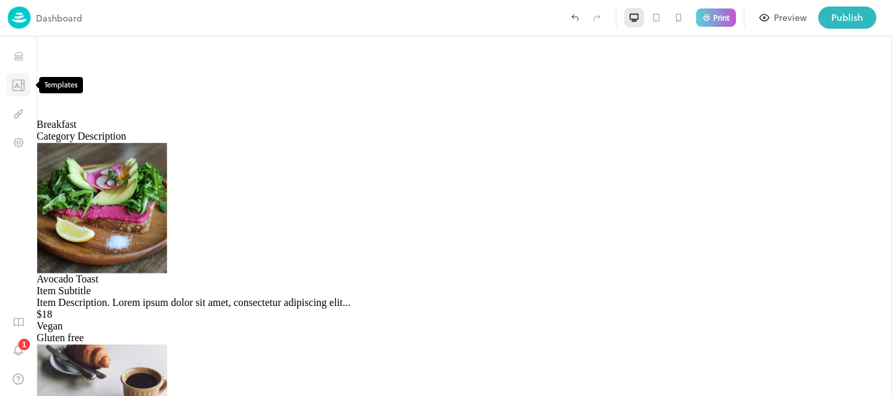
click at [22, 84] on icon "Templates" at bounding box center [18, 85] width 13 height 12
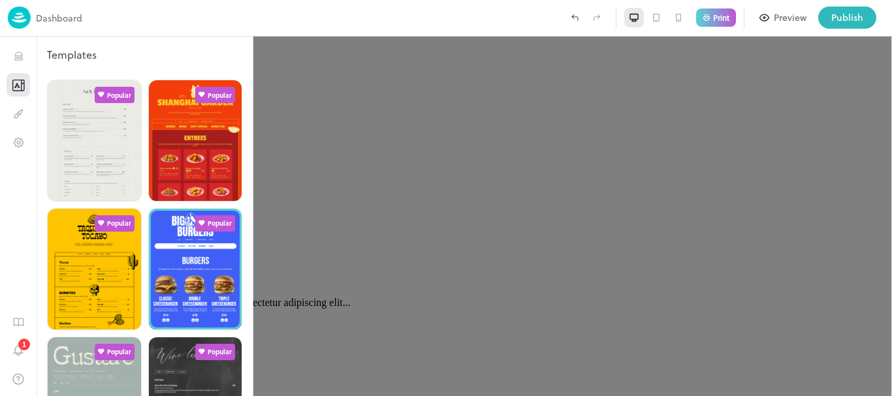
click at [507, 148] on div at bounding box center [446, 198] width 892 height 396
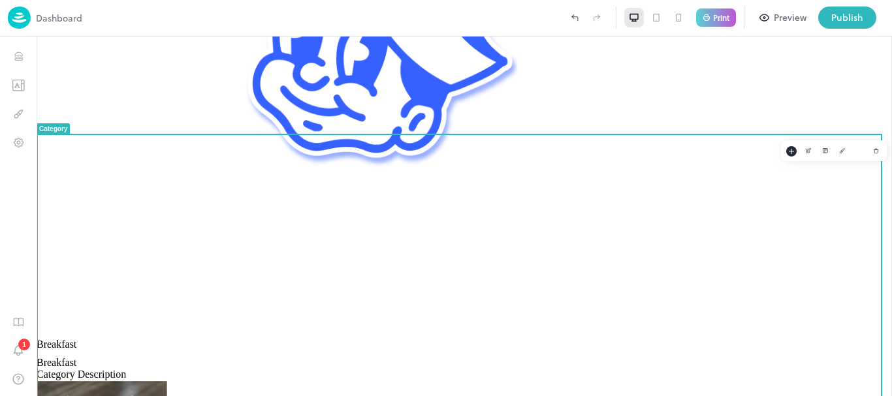
scroll to position [131, 0]
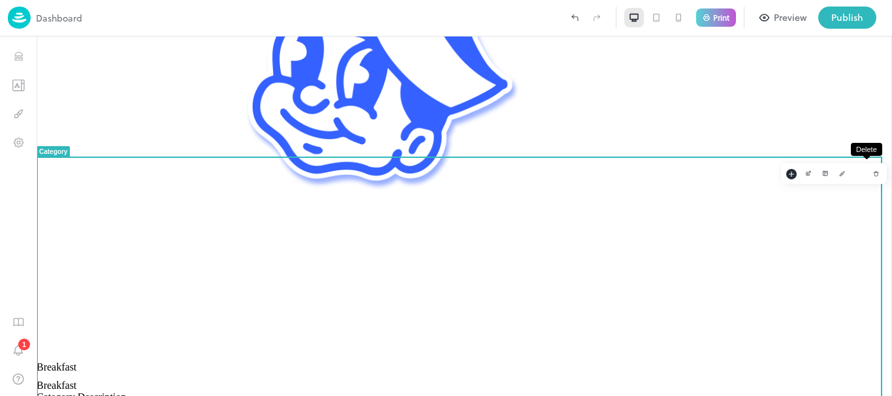
click at [874, 173] on icon "Delete" at bounding box center [875, 173] width 3 height 3
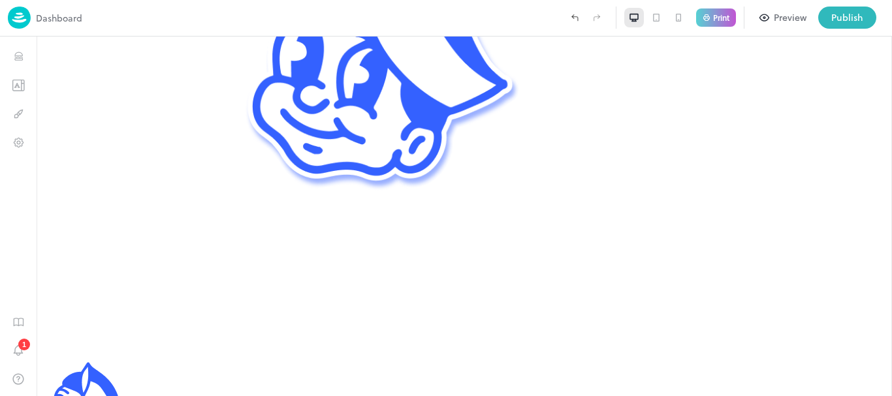
scroll to position [81, 0]
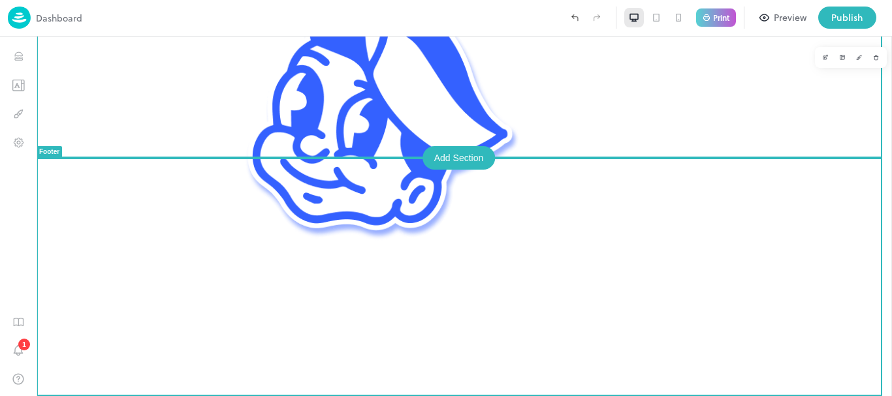
click at [454, 151] on div "Add Section" at bounding box center [458, 158] width 73 height 24
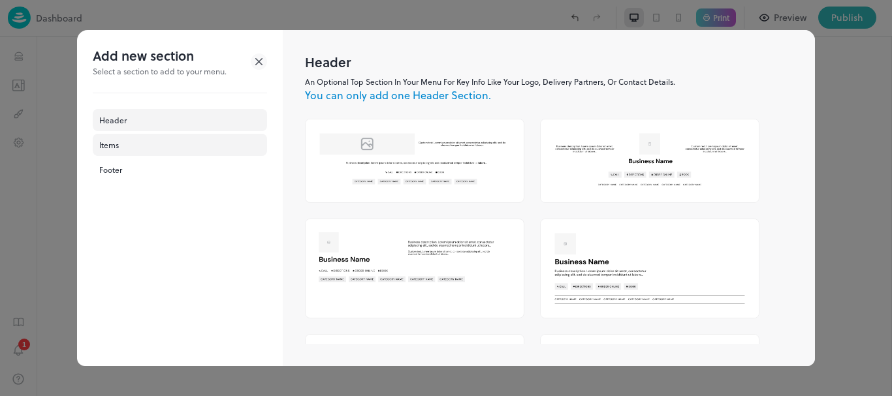
click at [146, 138] on div "Items" at bounding box center [180, 145] width 174 height 22
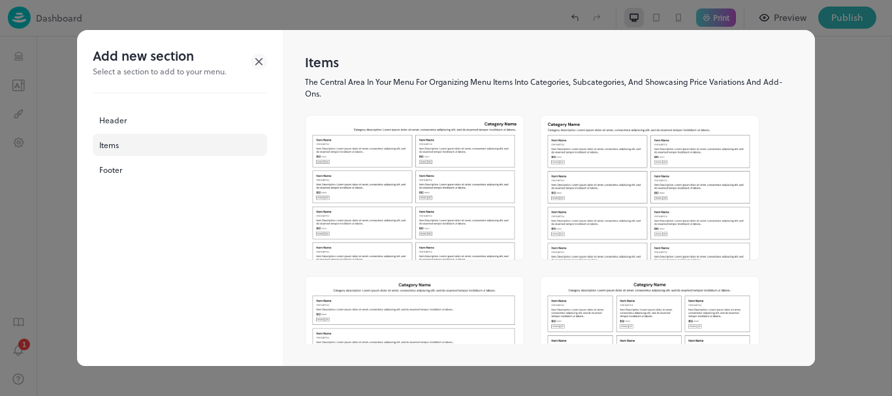
scroll to position [131, 0]
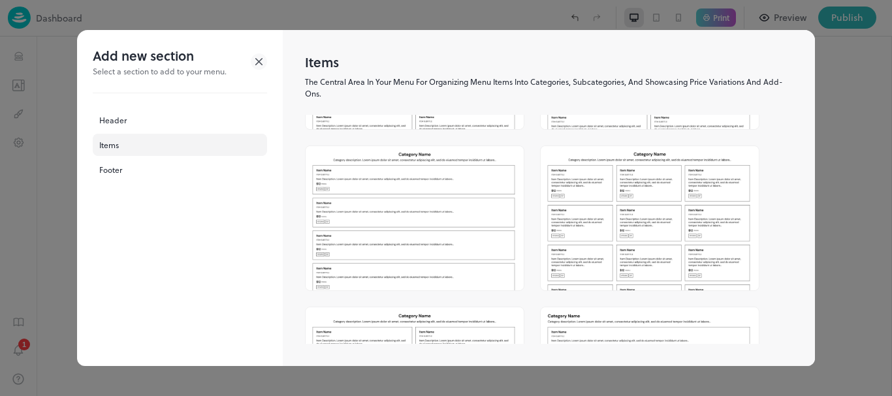
click at [613, 204] on img at bounding box center [650, 218] width 218 height 144
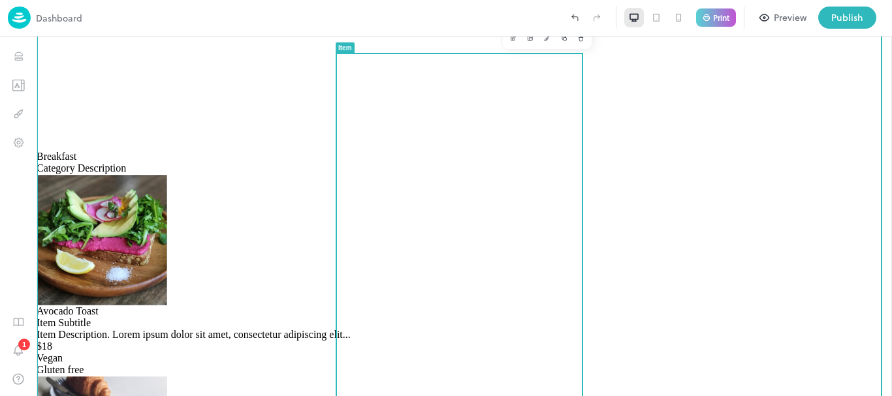
scroll to position [261, 0]
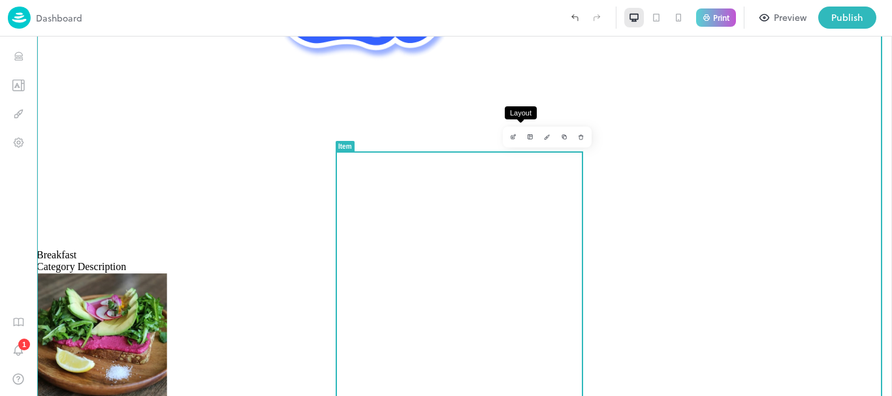
click at [527, 135] on icon "Layout" at bounding box center [530, 137] width 7 height 7
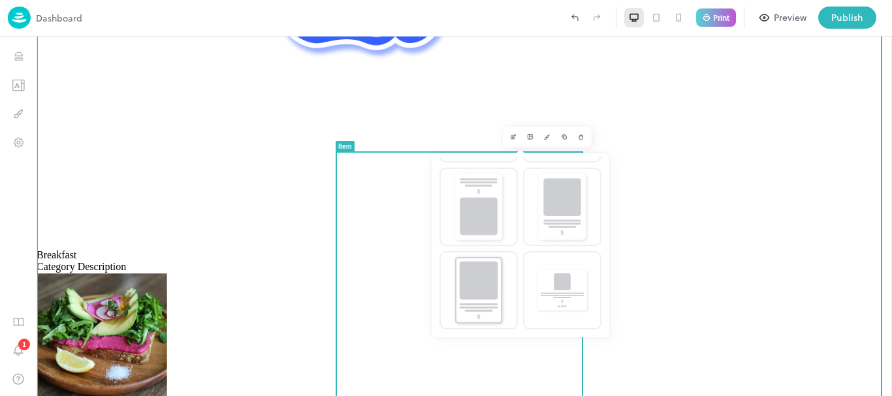
scroll to position [67, 0]
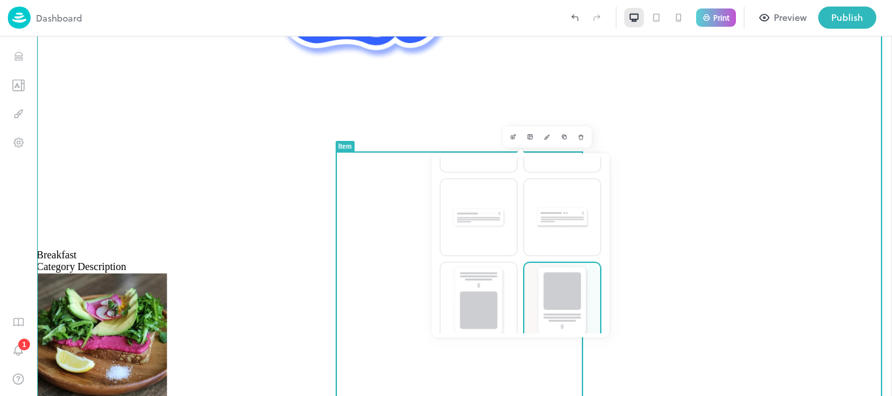
click at [558, 287] on img at bounding box center [562, 301] width 55 height 74
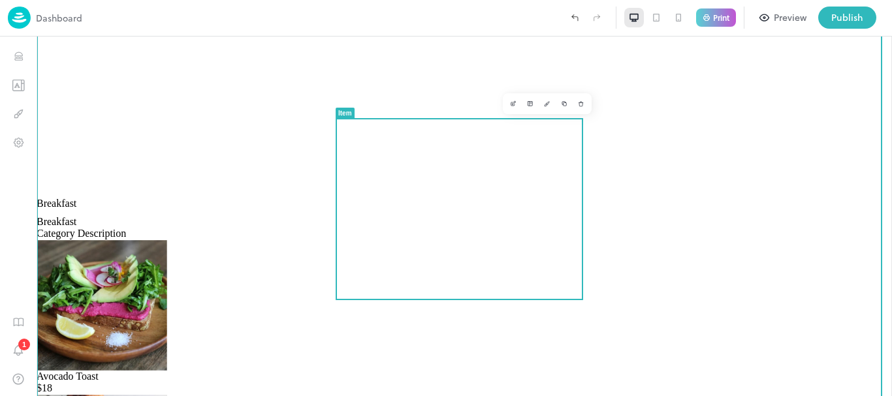
scroll to position [131, 0]
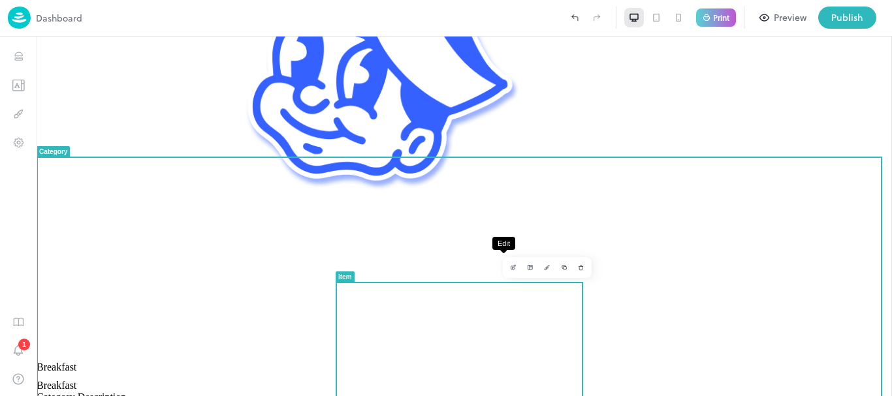
click at [510, 265] on icon "Edit" at bounding box center [513, 267] width 7 height 7
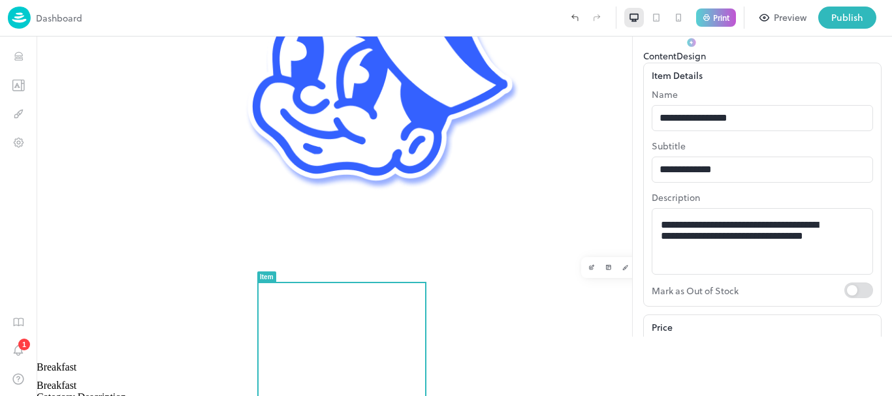
scroll to position [230, 0]
click at [877, 31] on icon at bounding box center [874, 24] width 16 height 16
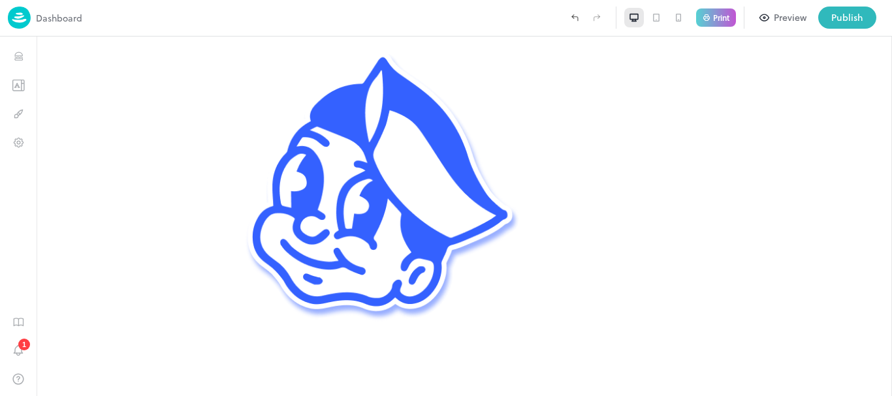
click at [788, 16] on div "Preview" at bounding box center [790, 17] width 33 height 14
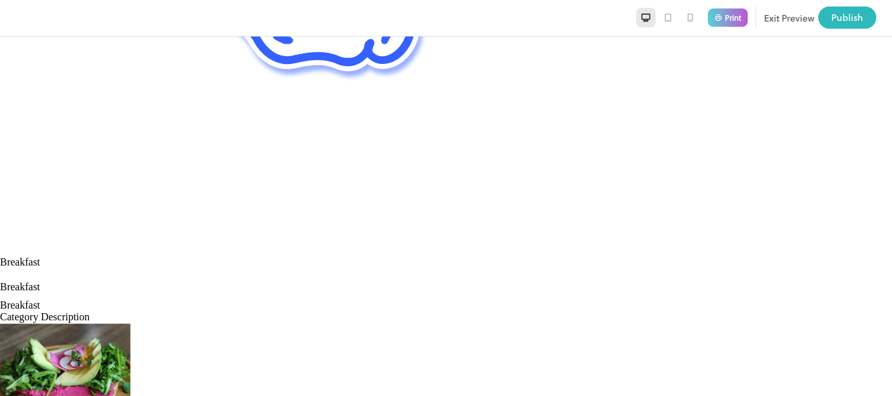
scroll to position [326, 0]
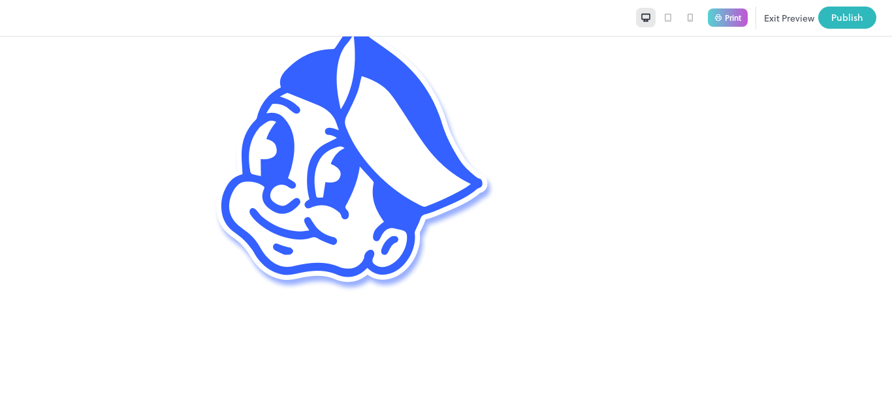
scroll to position [0, 0]
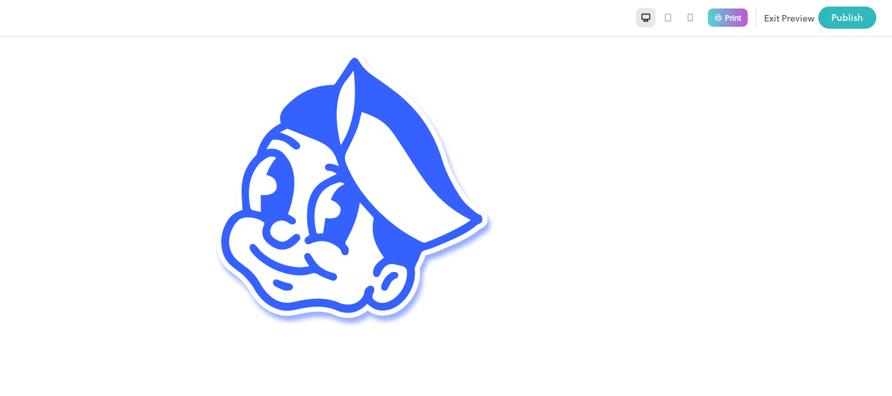
click at [771, 16] on button "Exit Preview" at bounding box center [789, 18] width 50 height 22
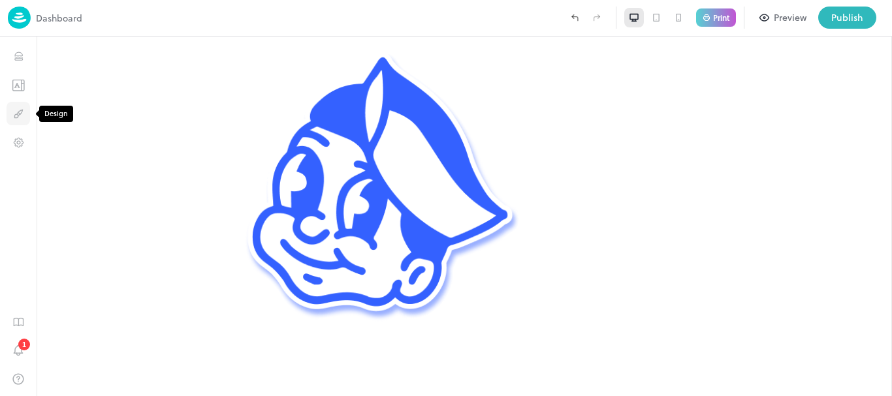
click at [18, 114] on icon "Design" at bounding box center [18, 114] width 12 height 12
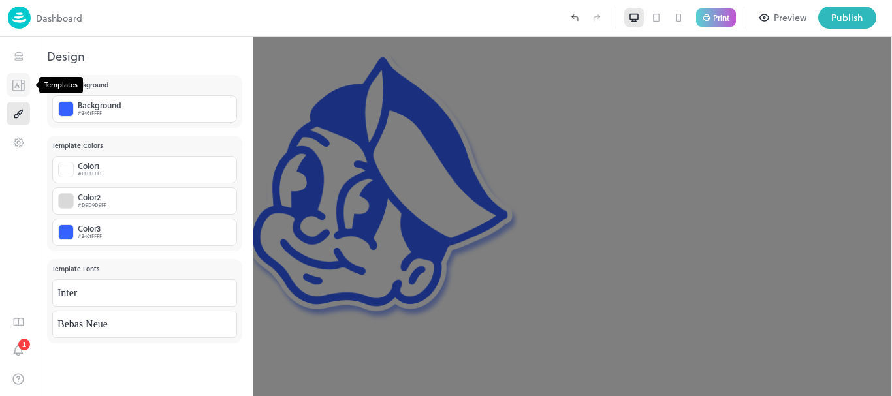
click at [16, 84] on icon "Templates" at bounding box center [17, 85] width 4 height 4
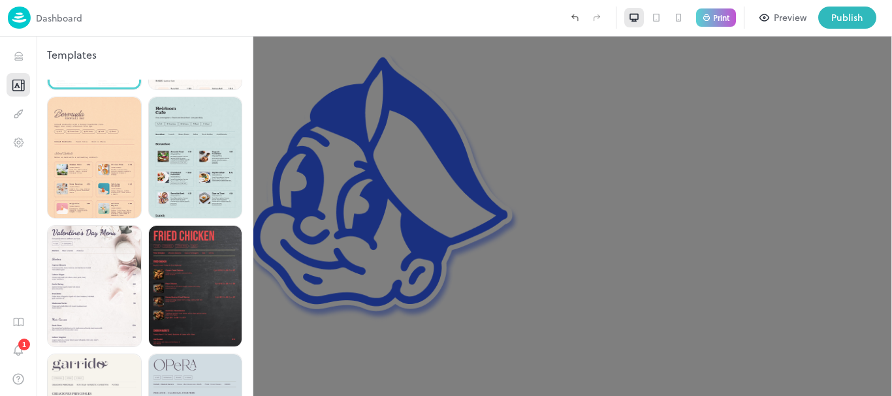
scroll to position [2154, 0]
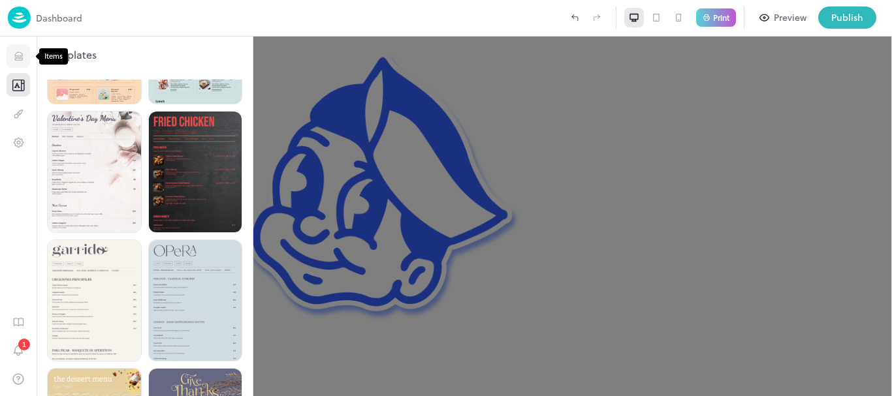
click at [14, 55] on icon "Items" at bounding box center [18, 53] width 8 height 3
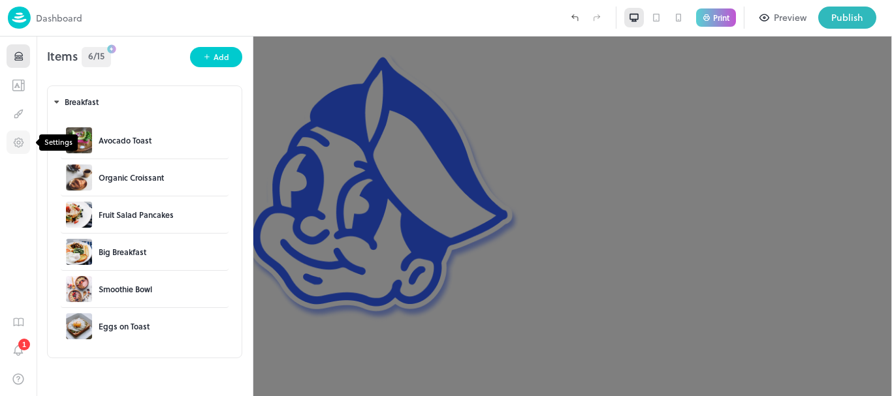
click at [20, 140] on icon "Settings" at bounding box center [18, 142] width 12 height 12
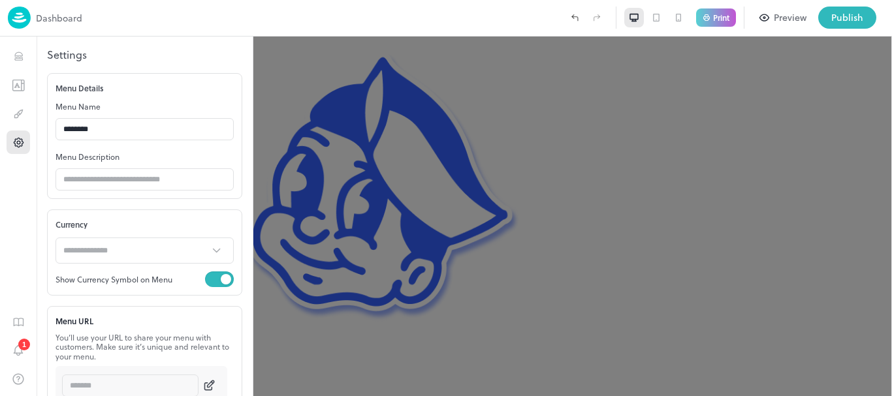
click at [330, 20] on div at bounding box center [322, 18] width 481 height 22
click at [329, 80] on div at bounding box center [446, 198] width 892 height 396
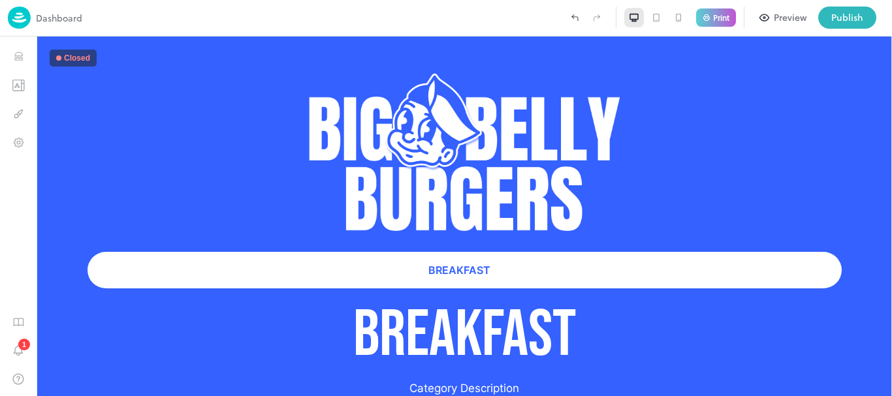
click at [48, 14] on p "Dashboard" at bounding box center [59, 18] width 46 height 14
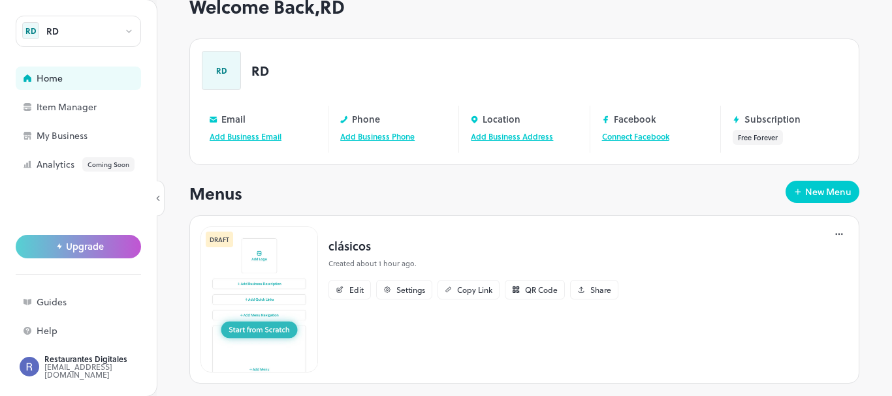
scroll to position [55, 0]
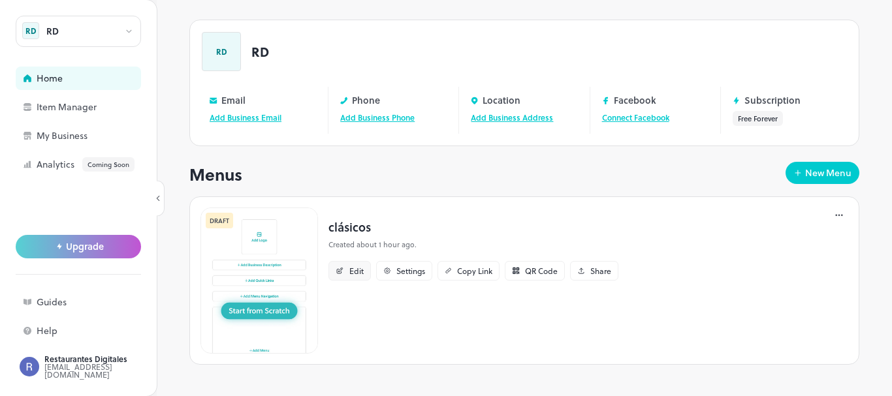
click at [351, 272] on div "Edit" at bounding box center [356, 271] width 14 height 8
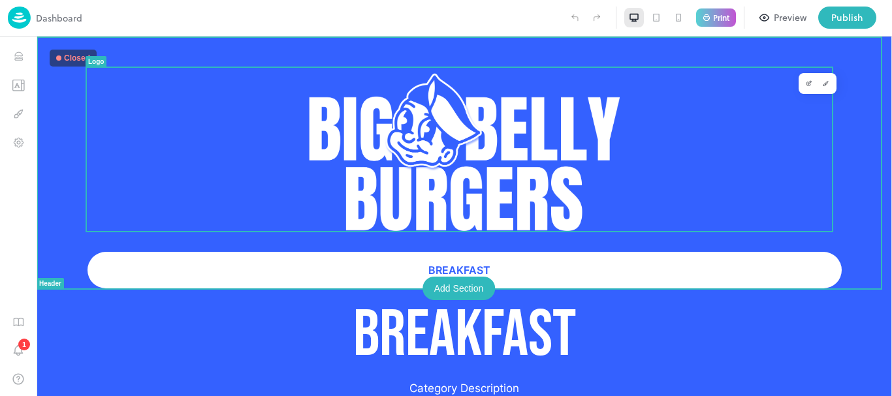
click at [502, 176] on img at bounding box center [464, 149] width 311 height 163
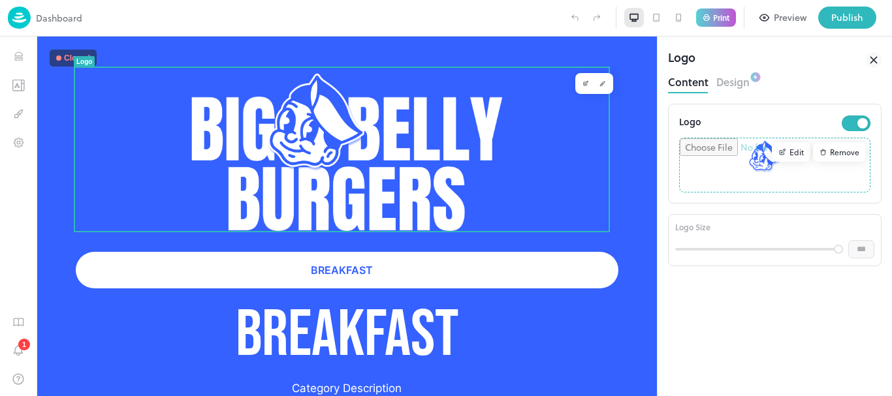
click at [878, 57] on icon at bounding box center [874, 60] width 16 height 16
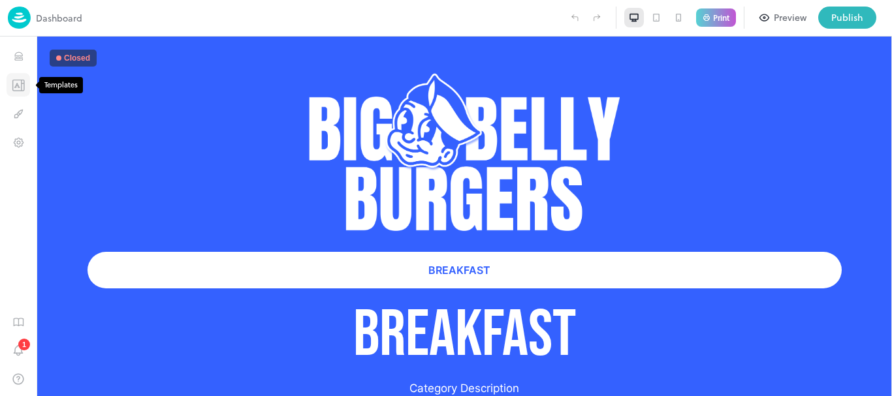
click at [22, 84] on icon "Templates" at bounding box center [22, 85] width 0 height 10
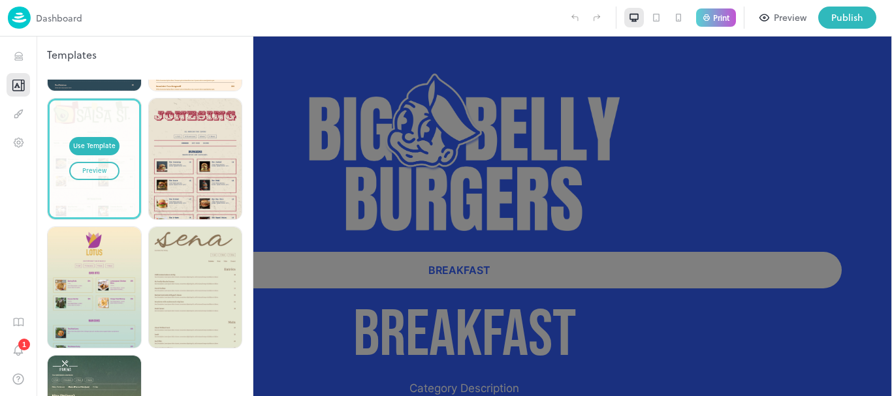
scroll to position [3595, 0]
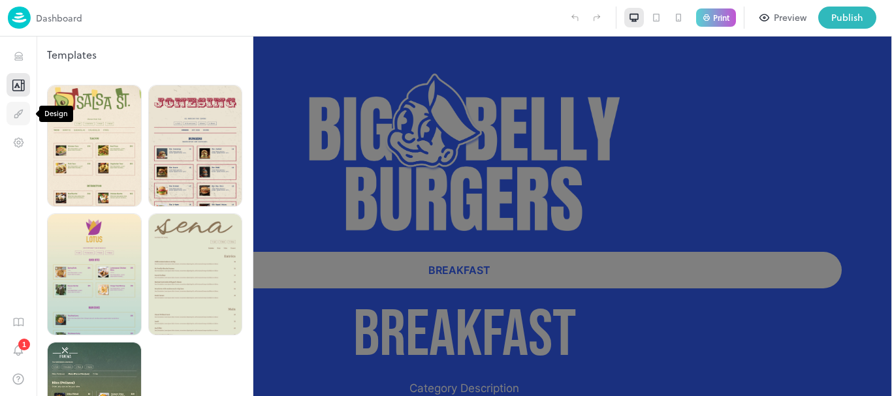
click at [17, 112] on icon "Design" at bounding box center [18, 114] width 12 height 12
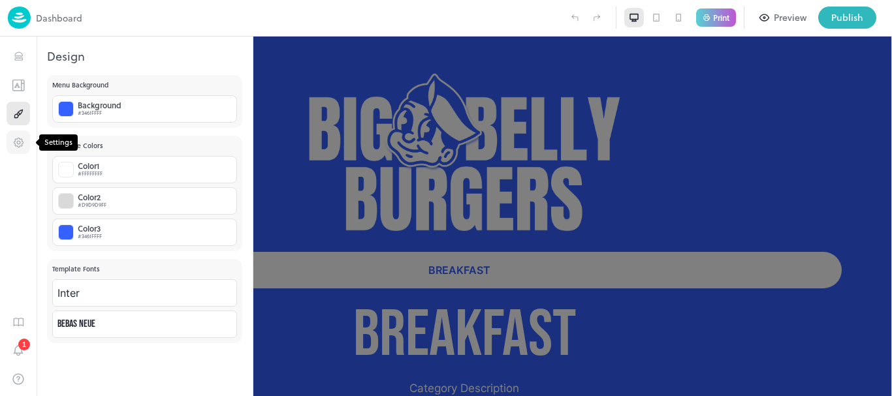
click at [15, 139] on icon "Settings" at bounding box center [18, 142] width 9 height 9
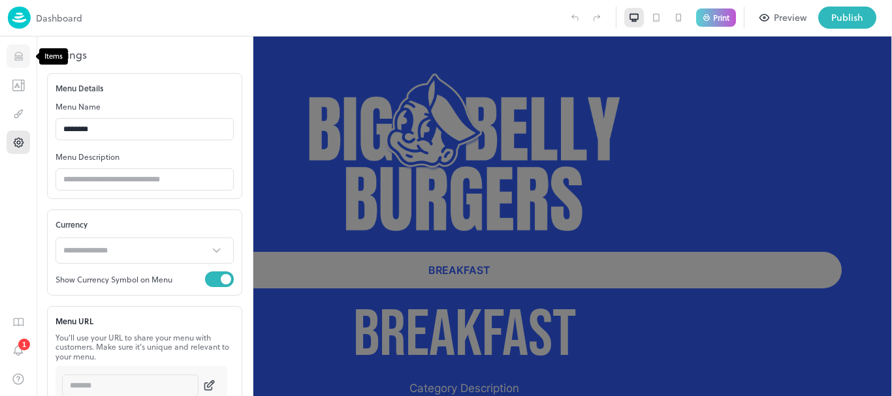
click at [19, 55] on icon "Items" at bounding box center [18, 53] width 8 height 3
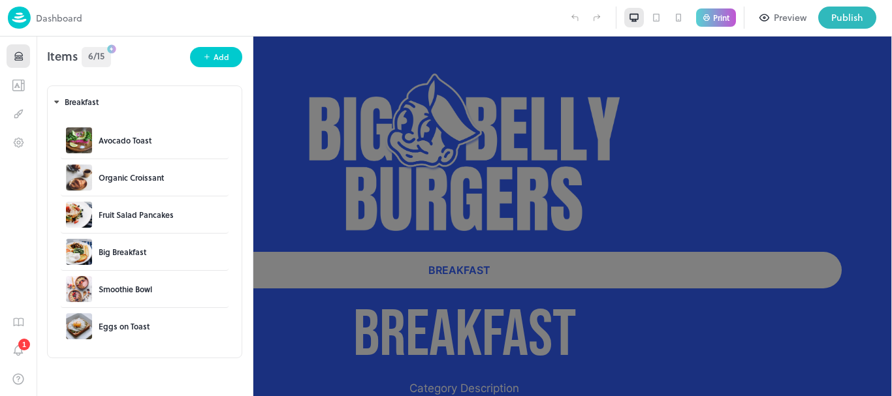
click at [495, 19] on div at bounding box center [322, 18] width 481 height 22
click at [511, 56] on div at bounding box center [446, 198] width 892 height 396
